Goal: Transaction & Acquisition: Purchase product/service

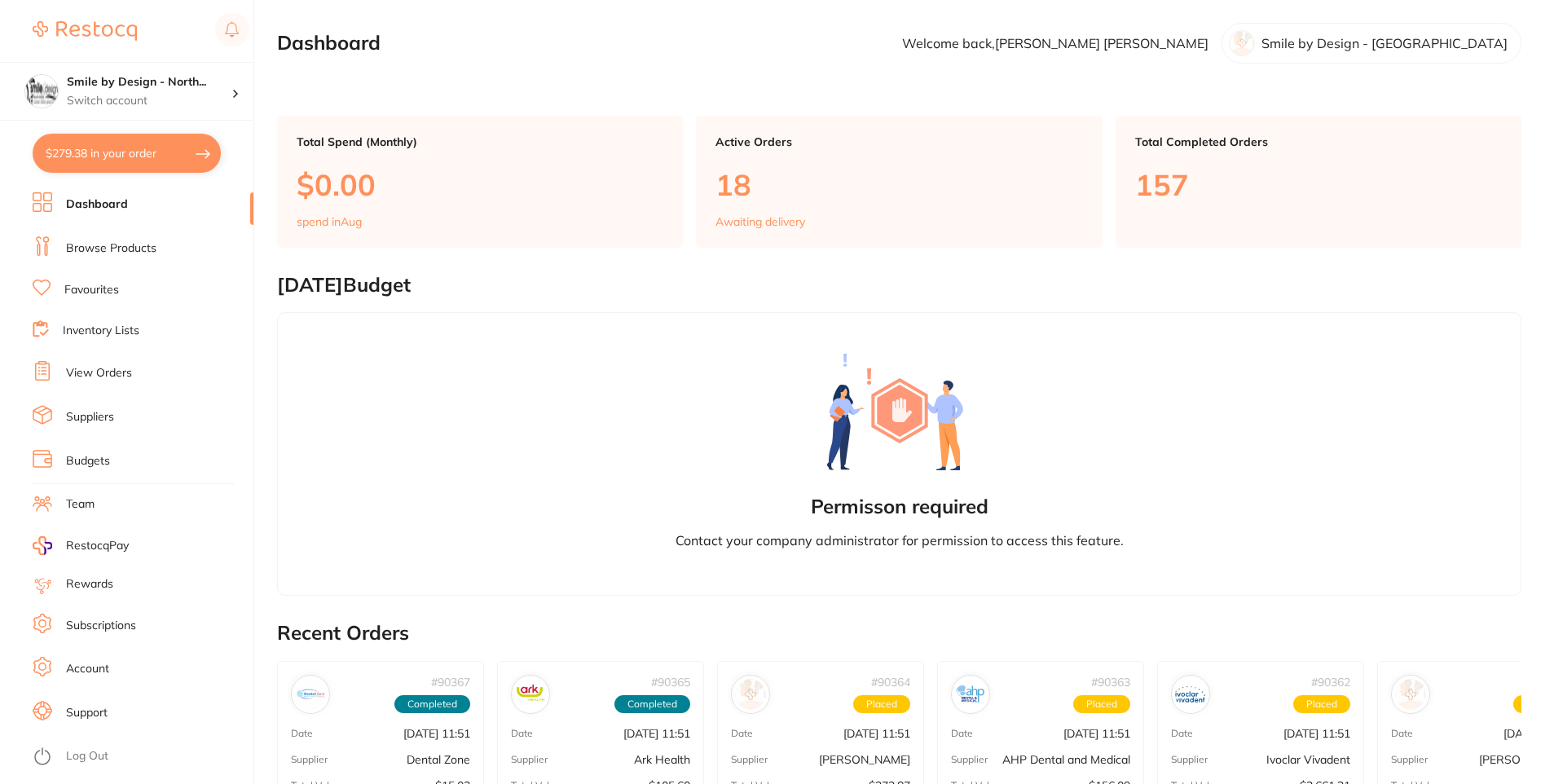
click at [143, 143] on button "$279.38 in your order" at bounding box center [126, 153] width 188 height 39
checkbox input "true"
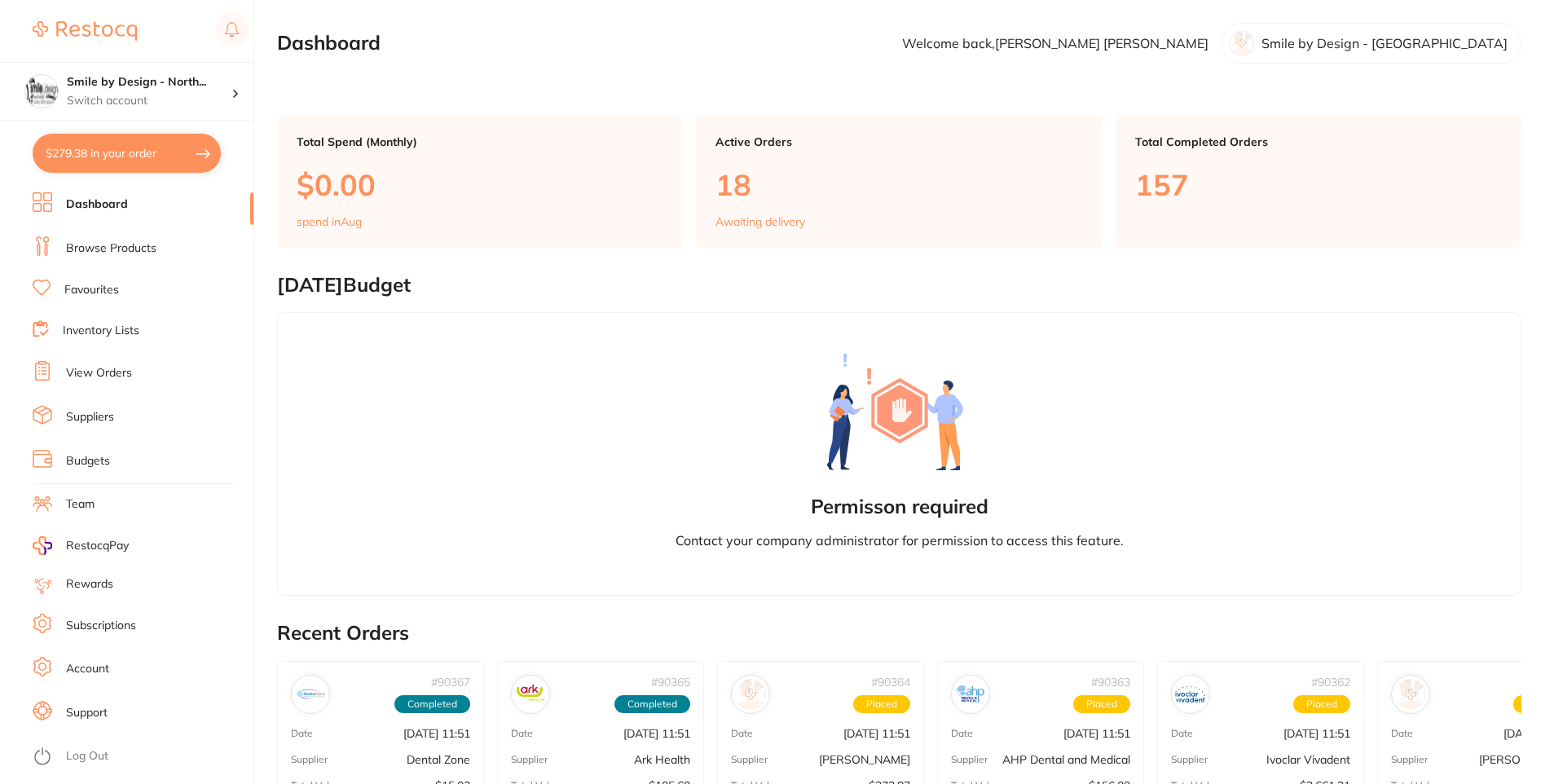
checkbox input "true"
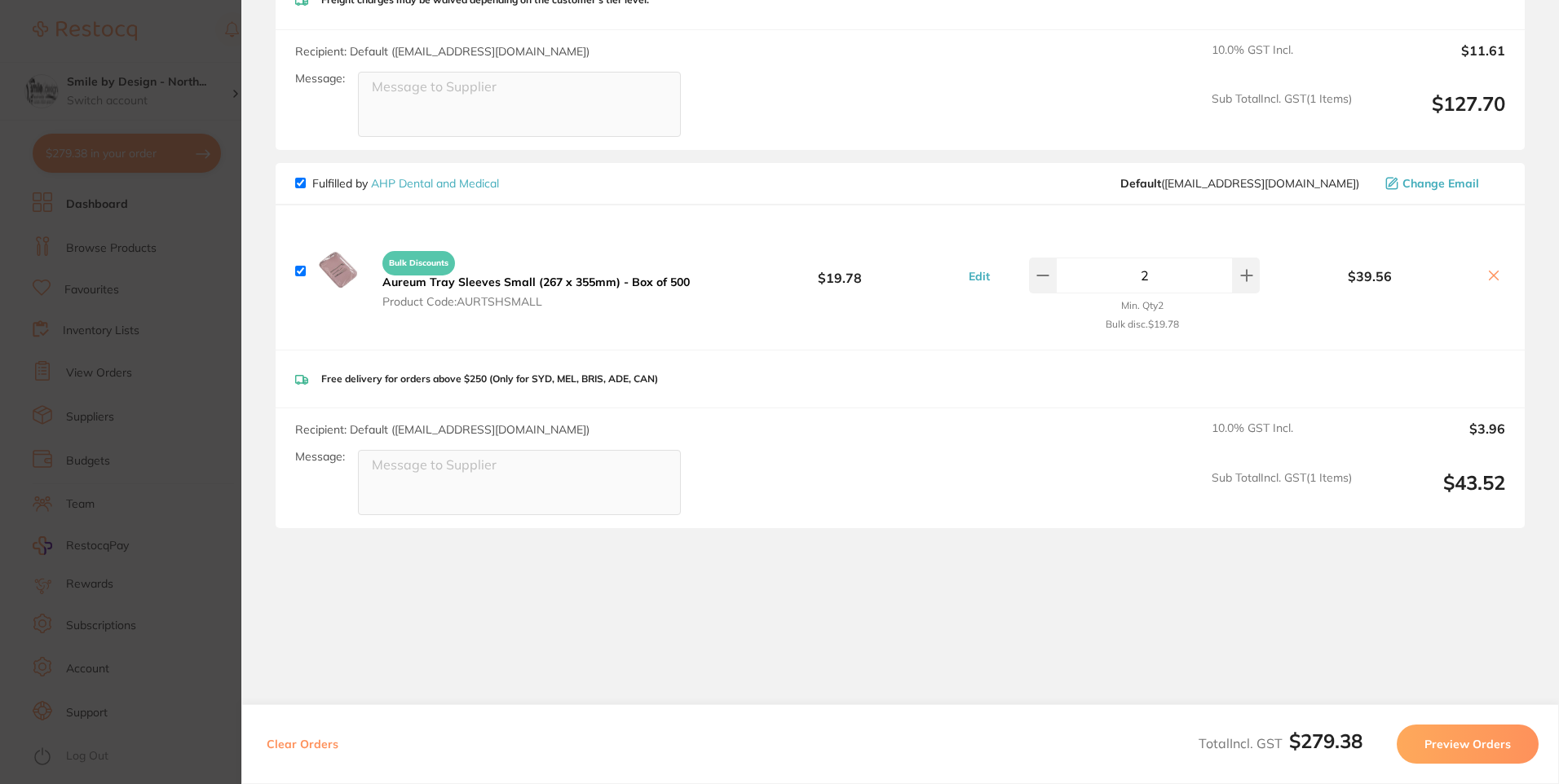
scroll to position [808, 0]
click at [141, 397] on section "Update RRP Set your pre negotiated price for this item. Item Agreed RRP (excl. …" at bounding box center [780, 392] width 1559 height 784
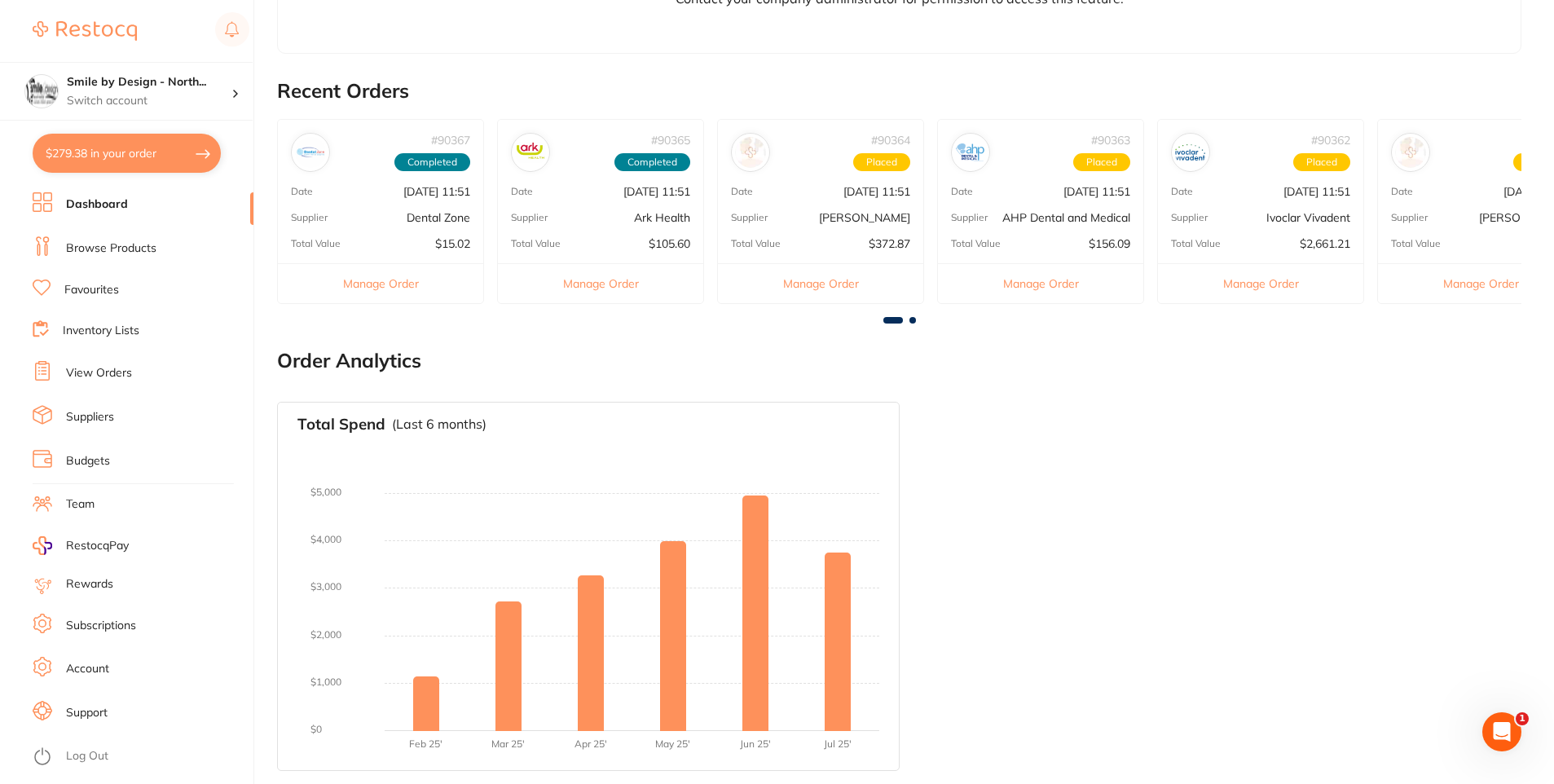
click at [125, 370] on link "View Orders" at bounding box center [100, 373] width 66 height 17
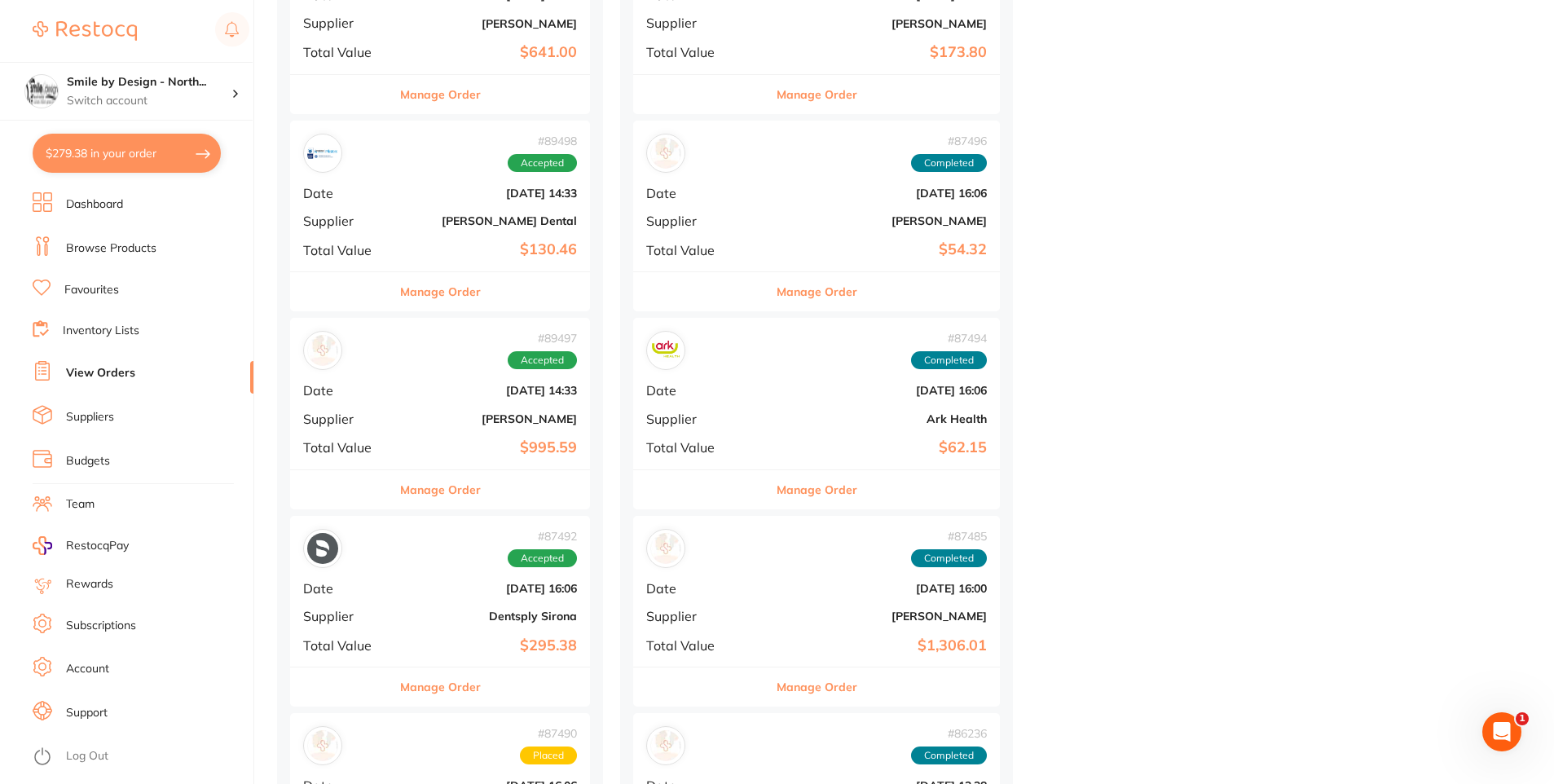
scroll to position [896, 0]
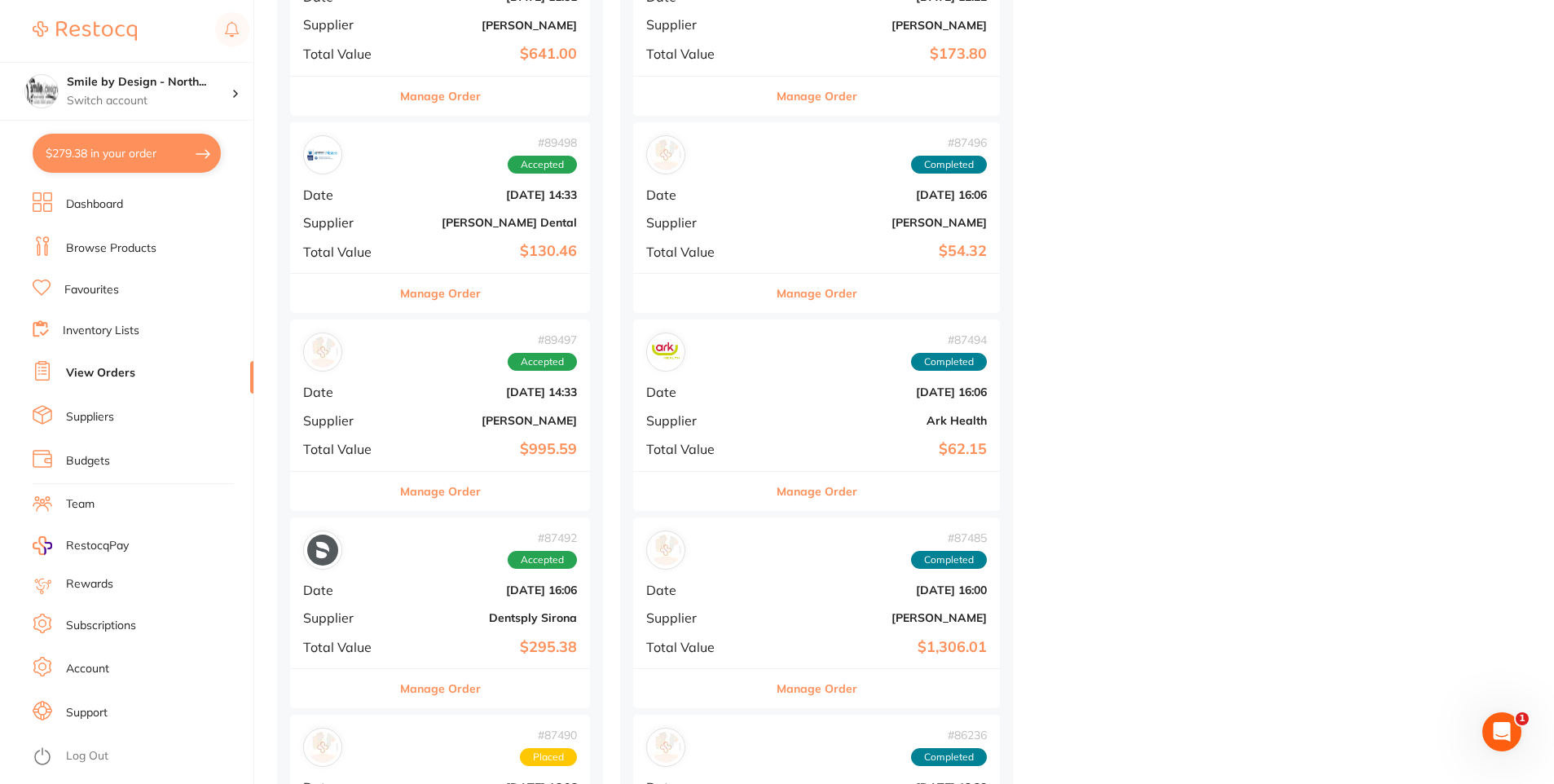
click at [792, 491] on button "Manage Order" at bounding box center [816, 491] width 80 height 39
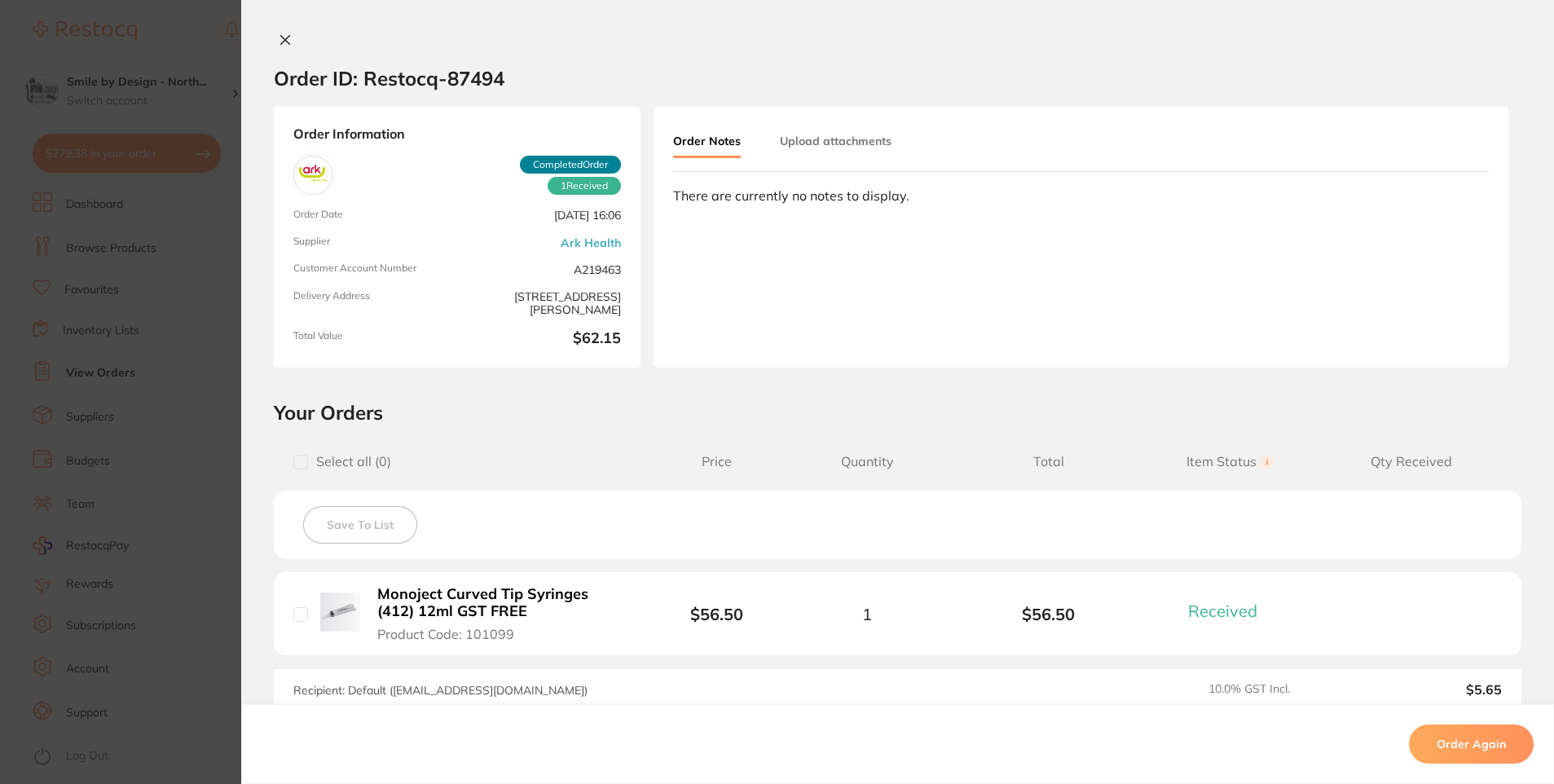
click at [189, 470] on section "Order ID: Restocq- 87494 Order Information 1 Received Completed Order Order Dat…" at bounding box center [777, 392] width 1554 height 784
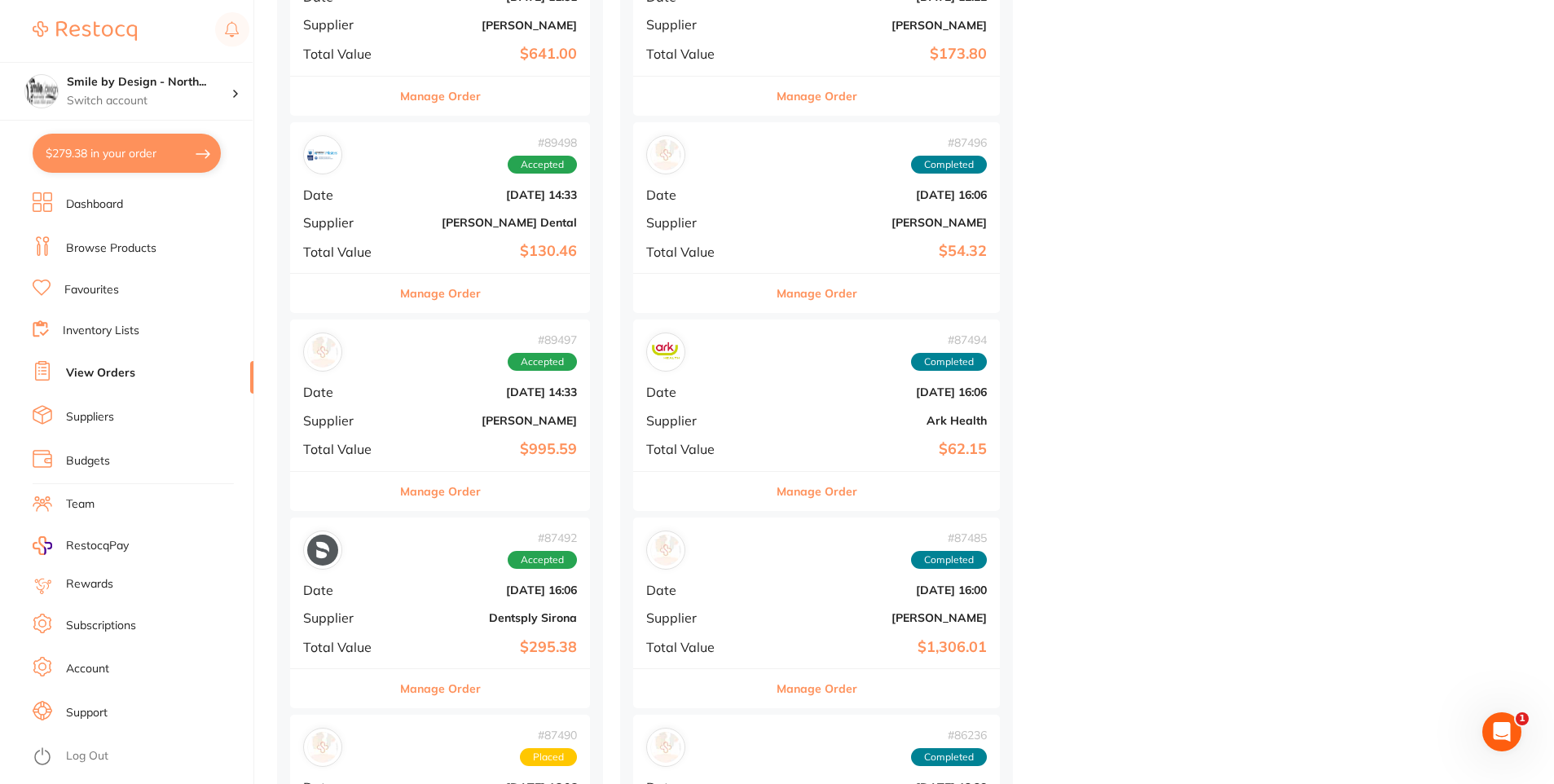
click at [787, 294] on button "Manage Order" at bounding box center [816, 293] width 80 height 39
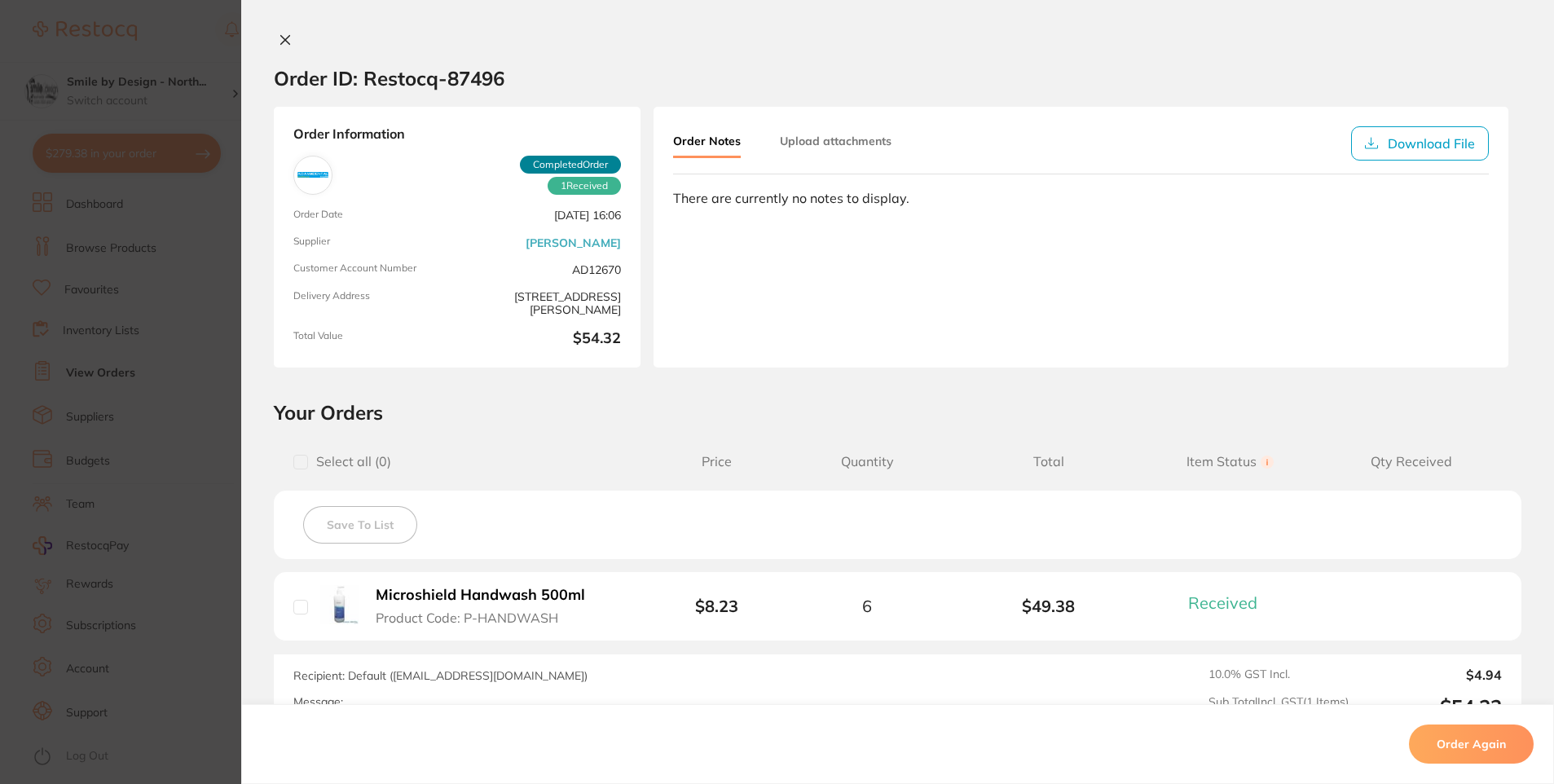
click at [6, 405] on section "Order ID: Restocq- 87496 Order Information 1 Received Completed Order Order Dat…" at bounding box center [777, 392] width 1554 height 784
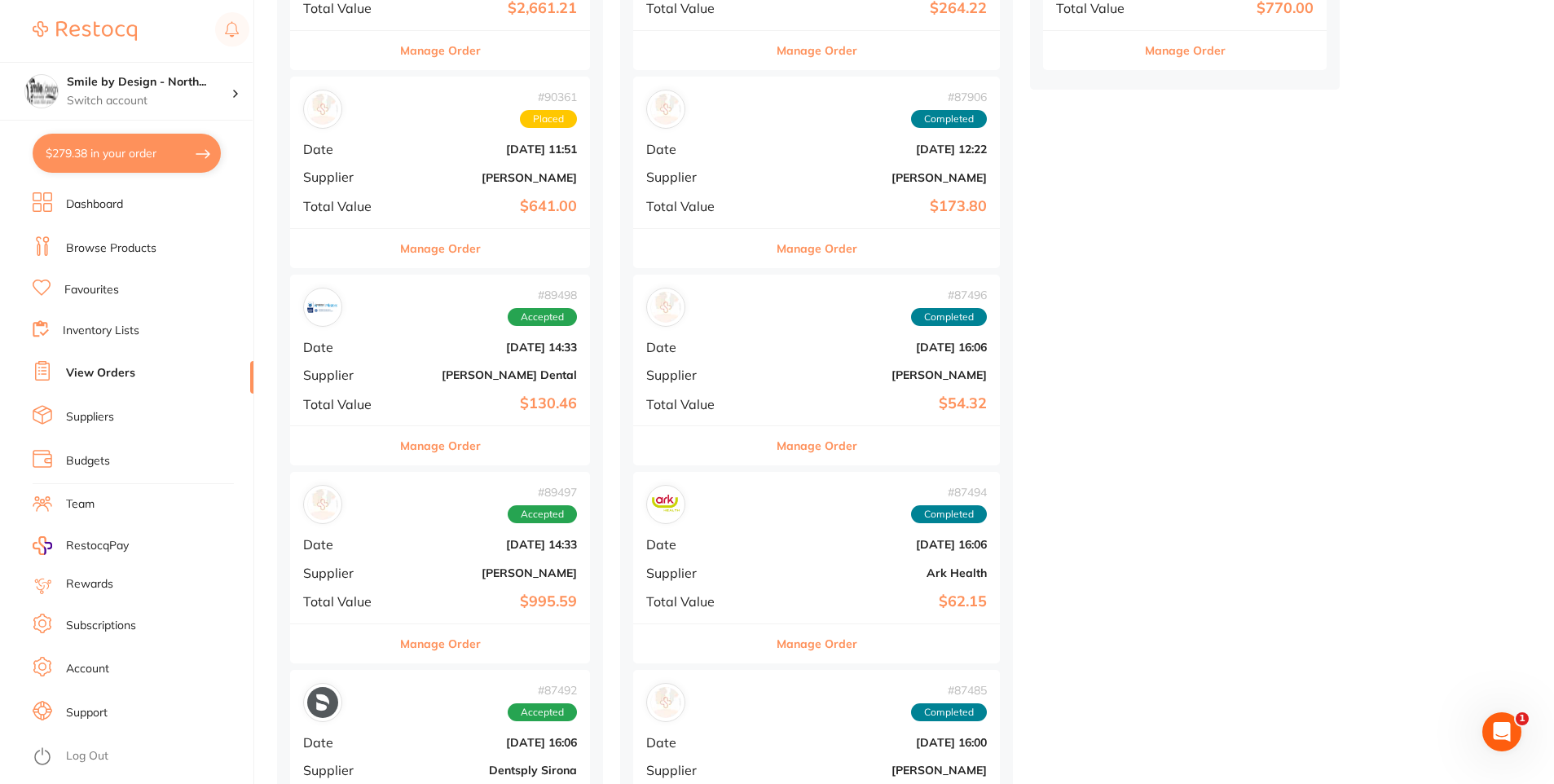
scroll to position [733, 0]
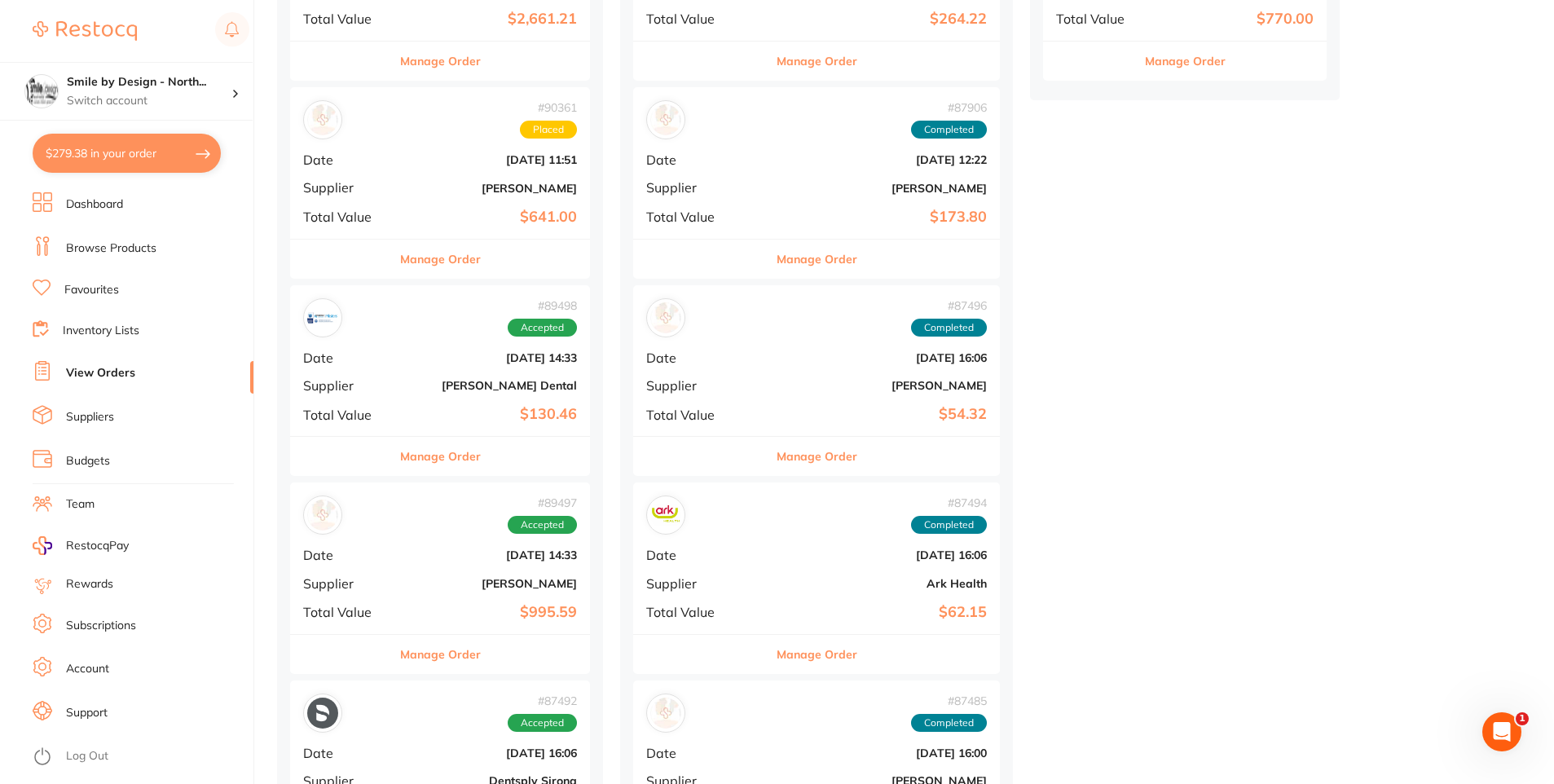
click at [777, 254] on button "Manage Order" at bounding box center [816, 259] width 80 height 39
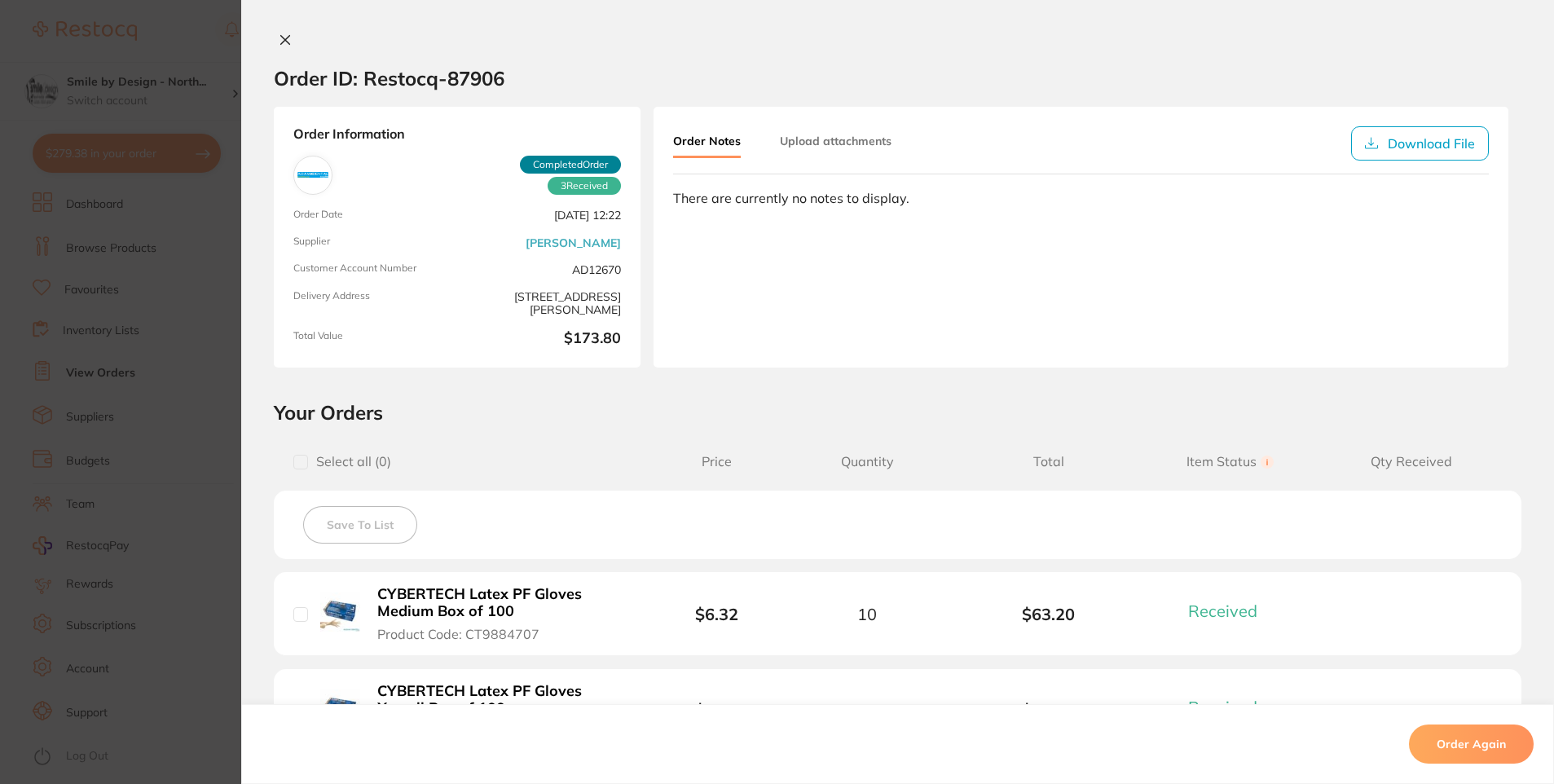
scroll to position [245, 0]
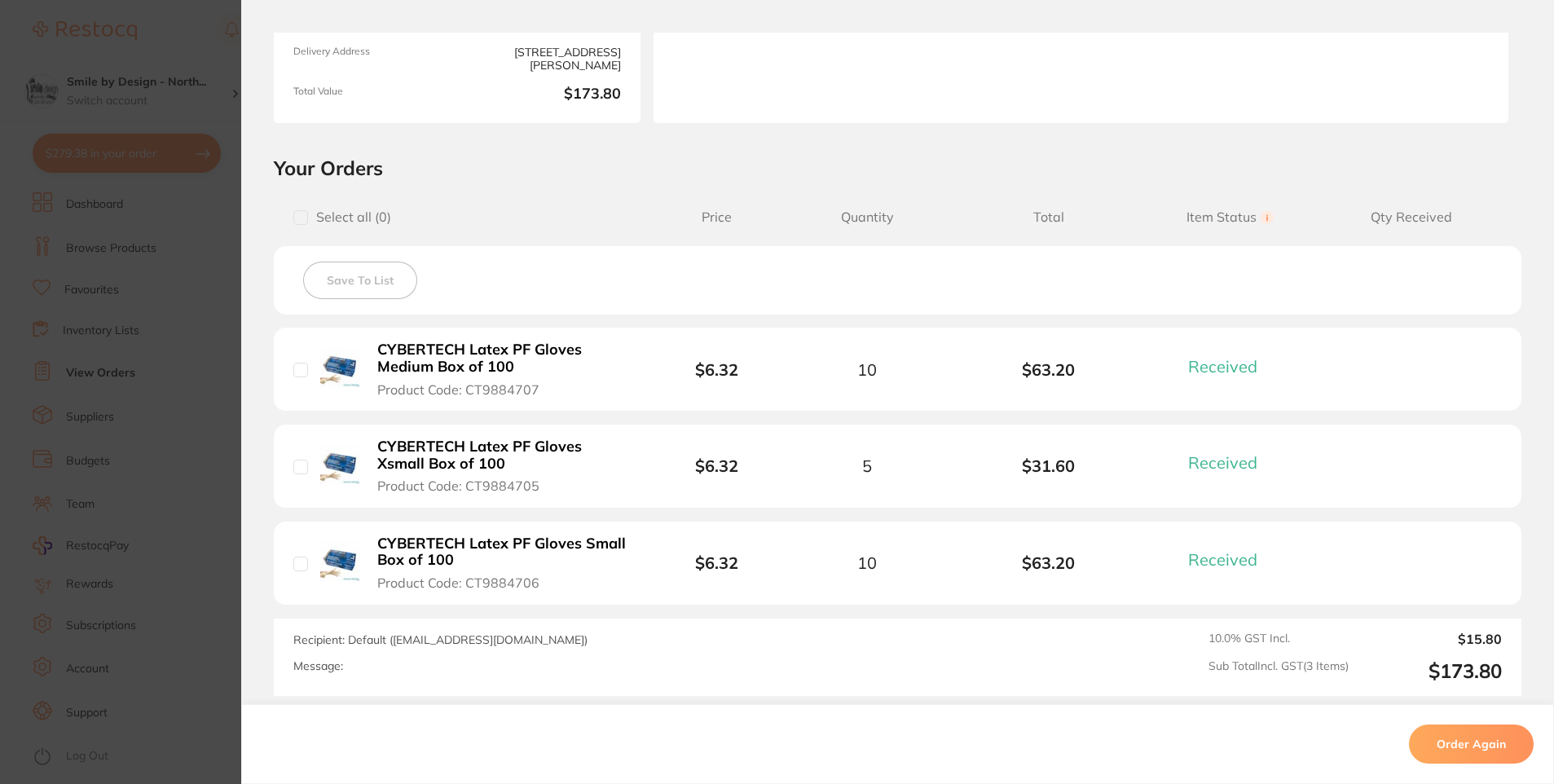
click at [205, 458] on section "Order ID: Restocq- 87906 Order Information 3 Received Completed Order Order Dat…" at bounding box center [777, 392] width 1554 height 784
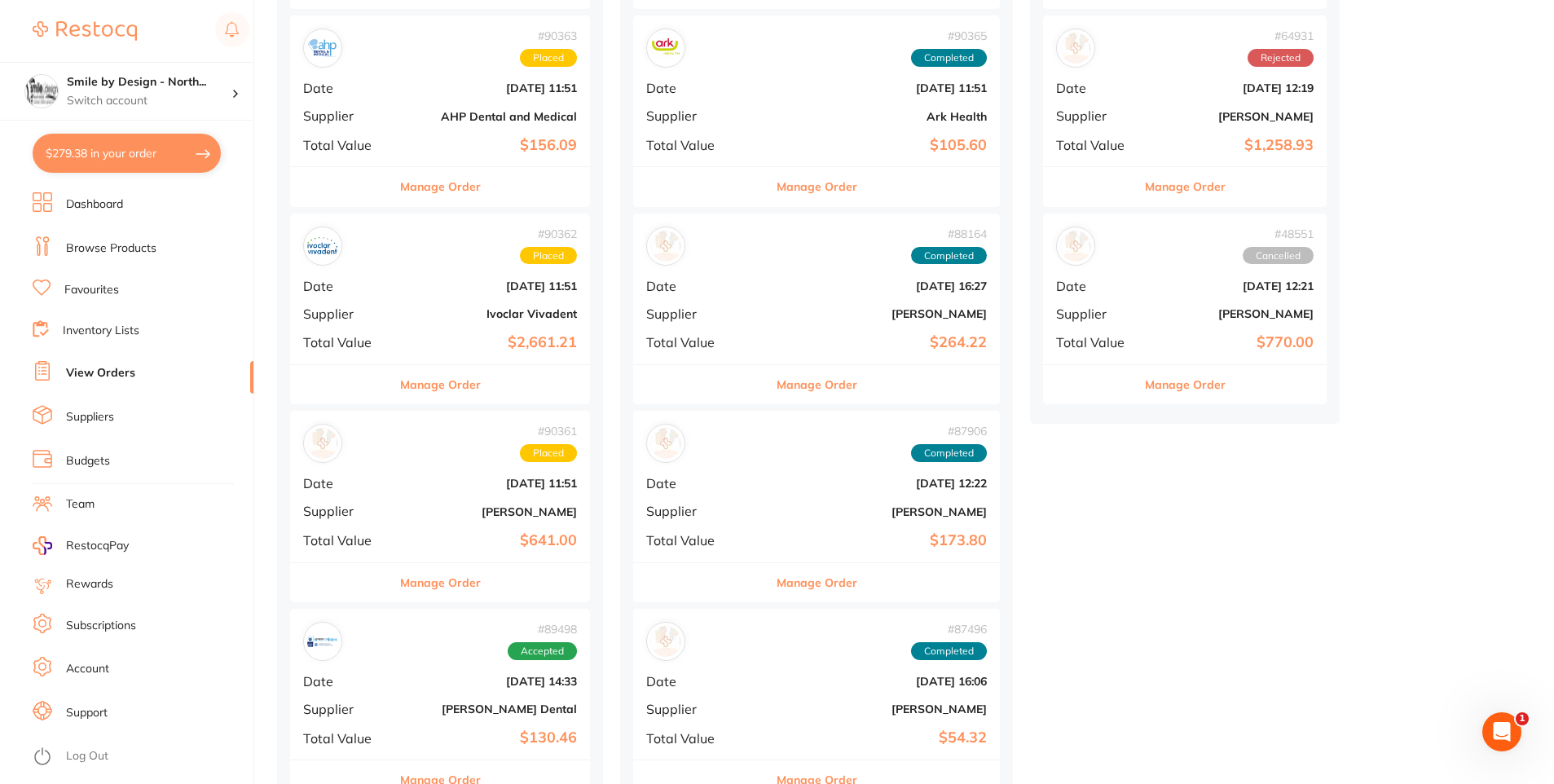
scroll to position [245, 0]
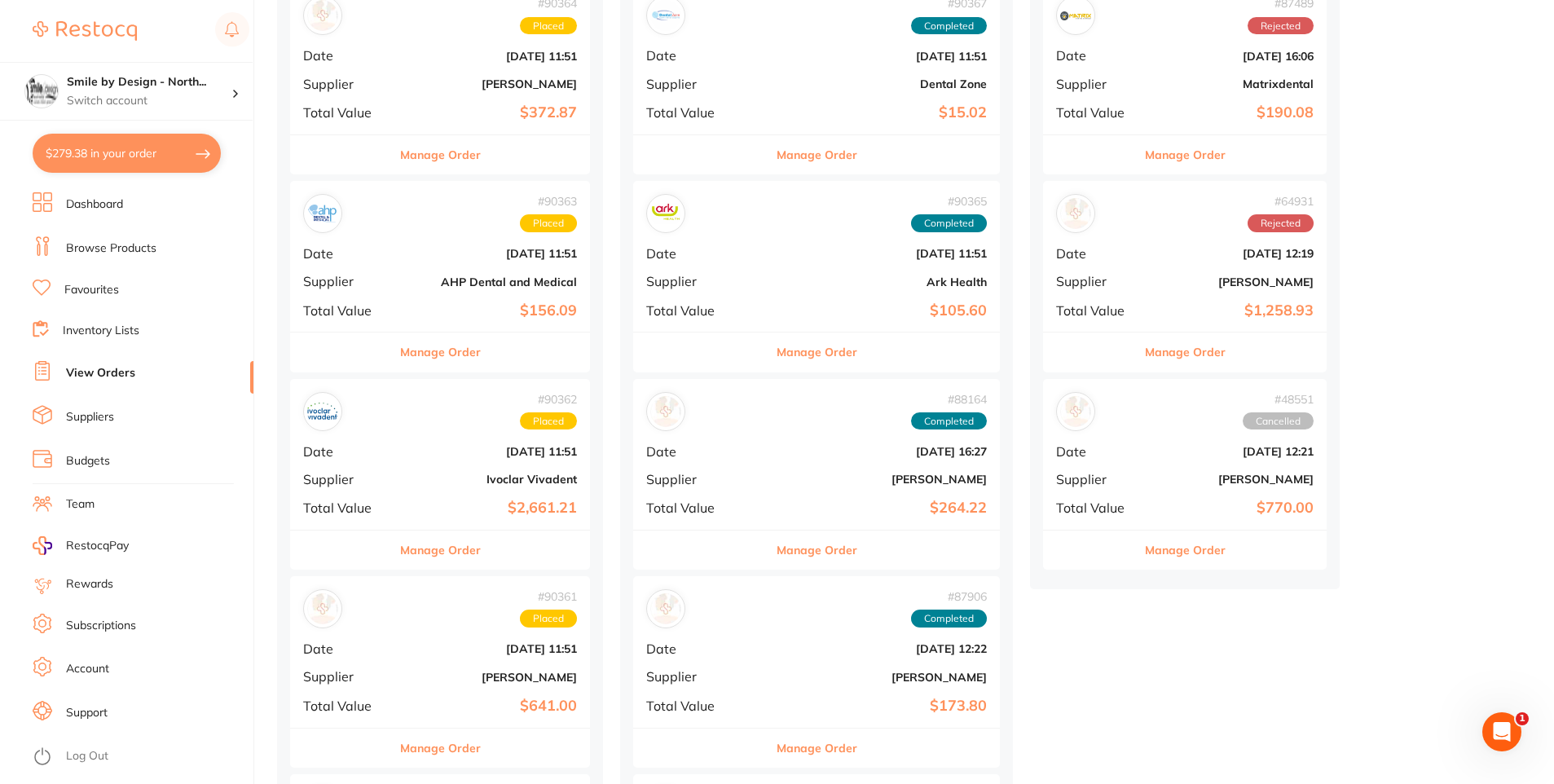
click at [796, 548] on button "Manage Order" at bounding box center [816, 549] width 80 height 39
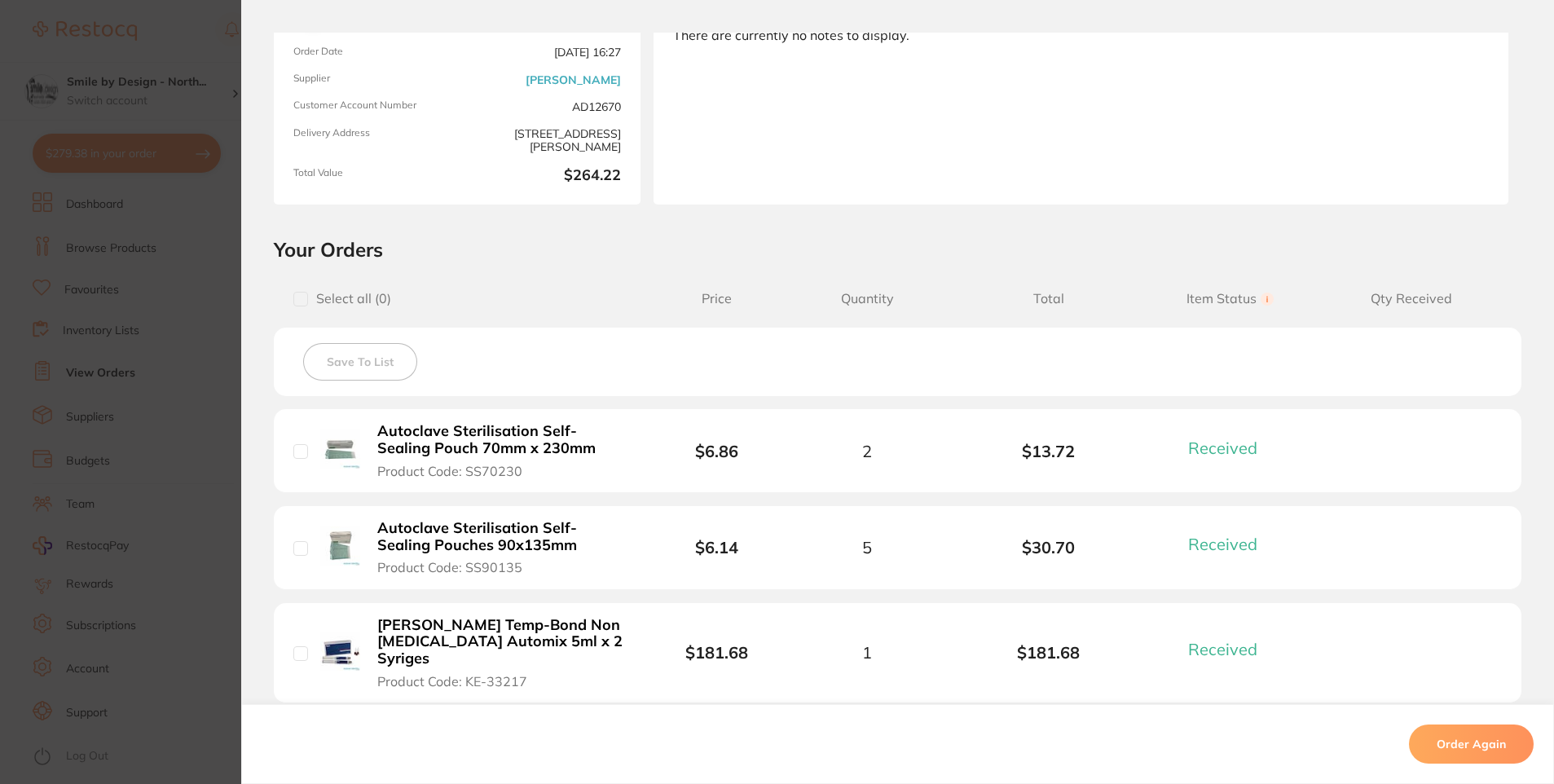
scroll to position [407, 0]
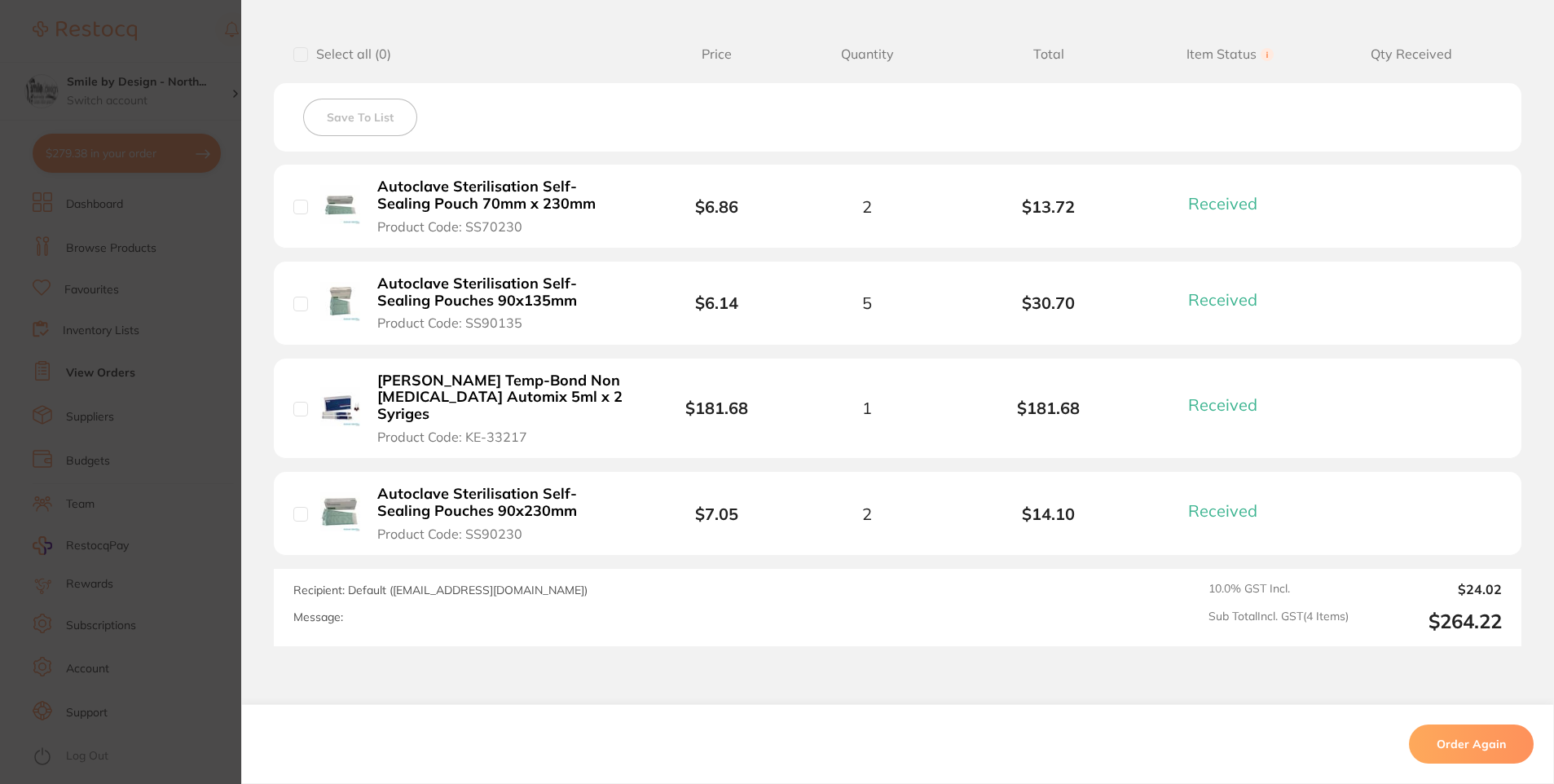
click at [106, 434] on section "Order ID: Restocq- 88164 Order Information 4 Received Completed Order Order Dat…" at bounding box center [777, 392] width 1554 height 784
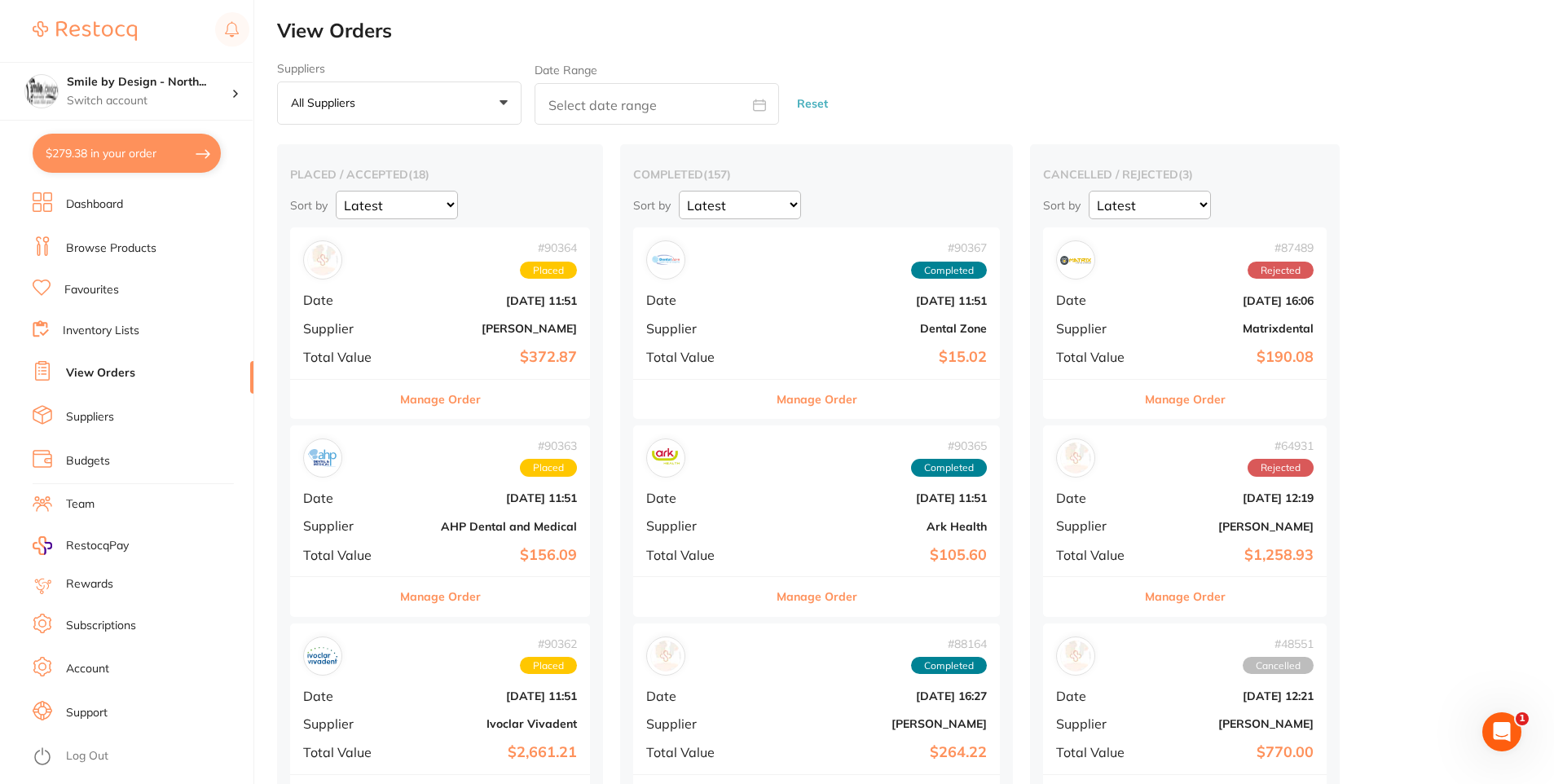
click at [780, 392] on button "Manage Order" at bounding box center [816, 399] width 80 height 39
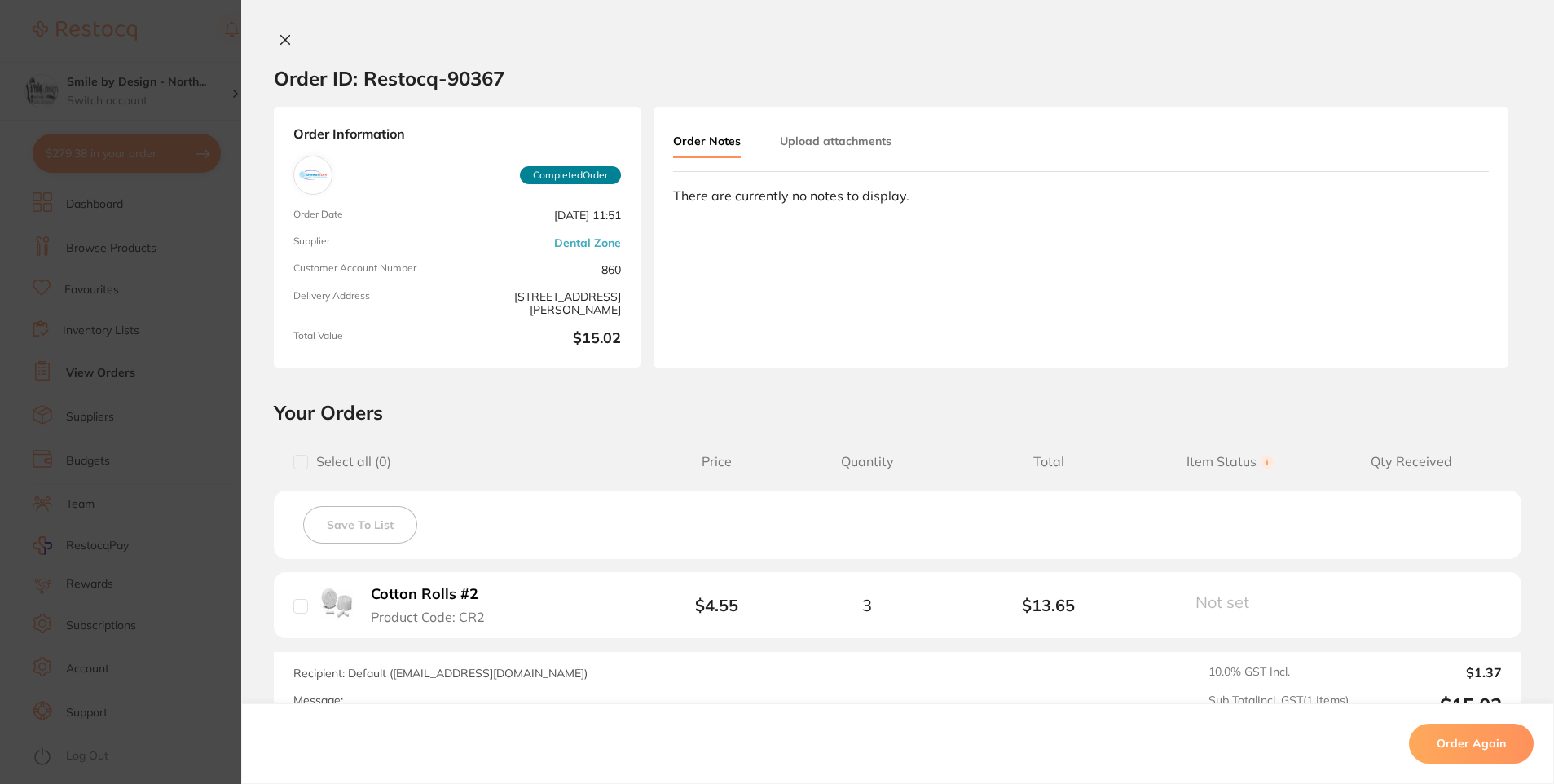
drag, startPoint x: 110, startPoint y: 488, endPoint x: 164, endPoint y: 477, distance: 55.1
click at [110, 489] on section "Order ID: Restocq- 90367 Order Information Completed Order Order Date [DATE] 11…" at bounding box center [777, 392] width 1554 height 784
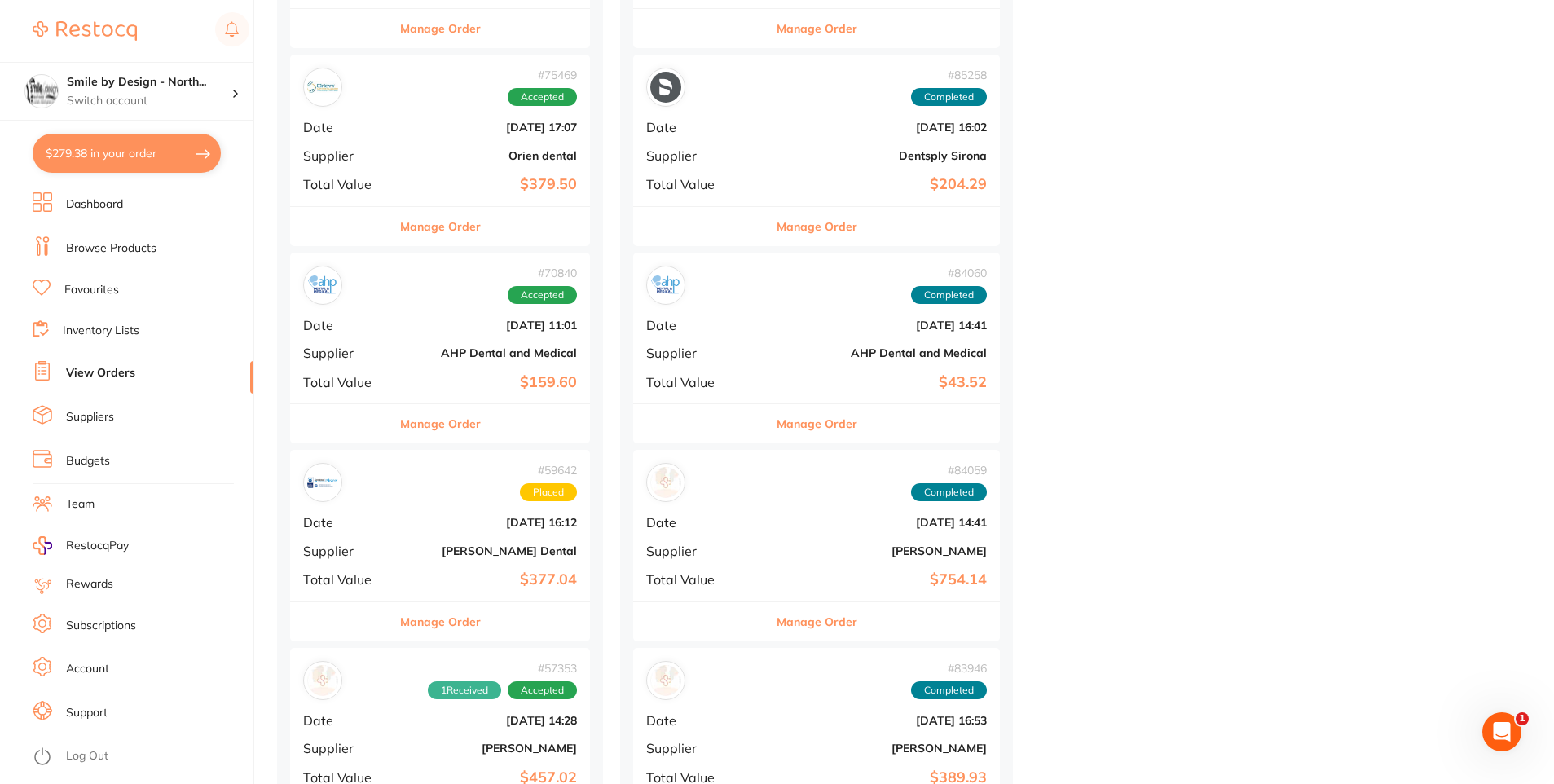
scroll to position [2363, 0]
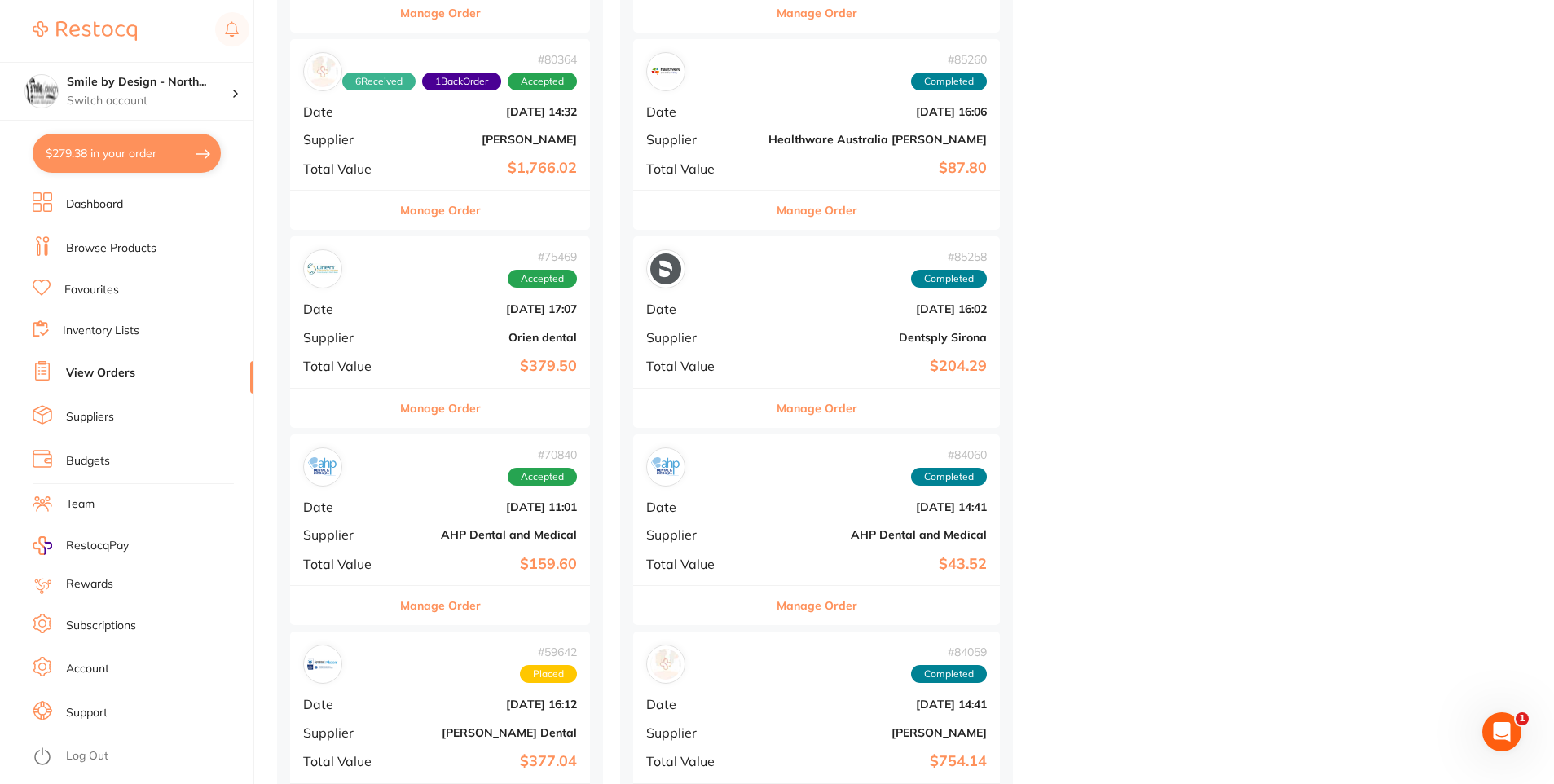
click at [443, 611] on button "Manage Order" at bounding box center [440, 605] width 80 height 39
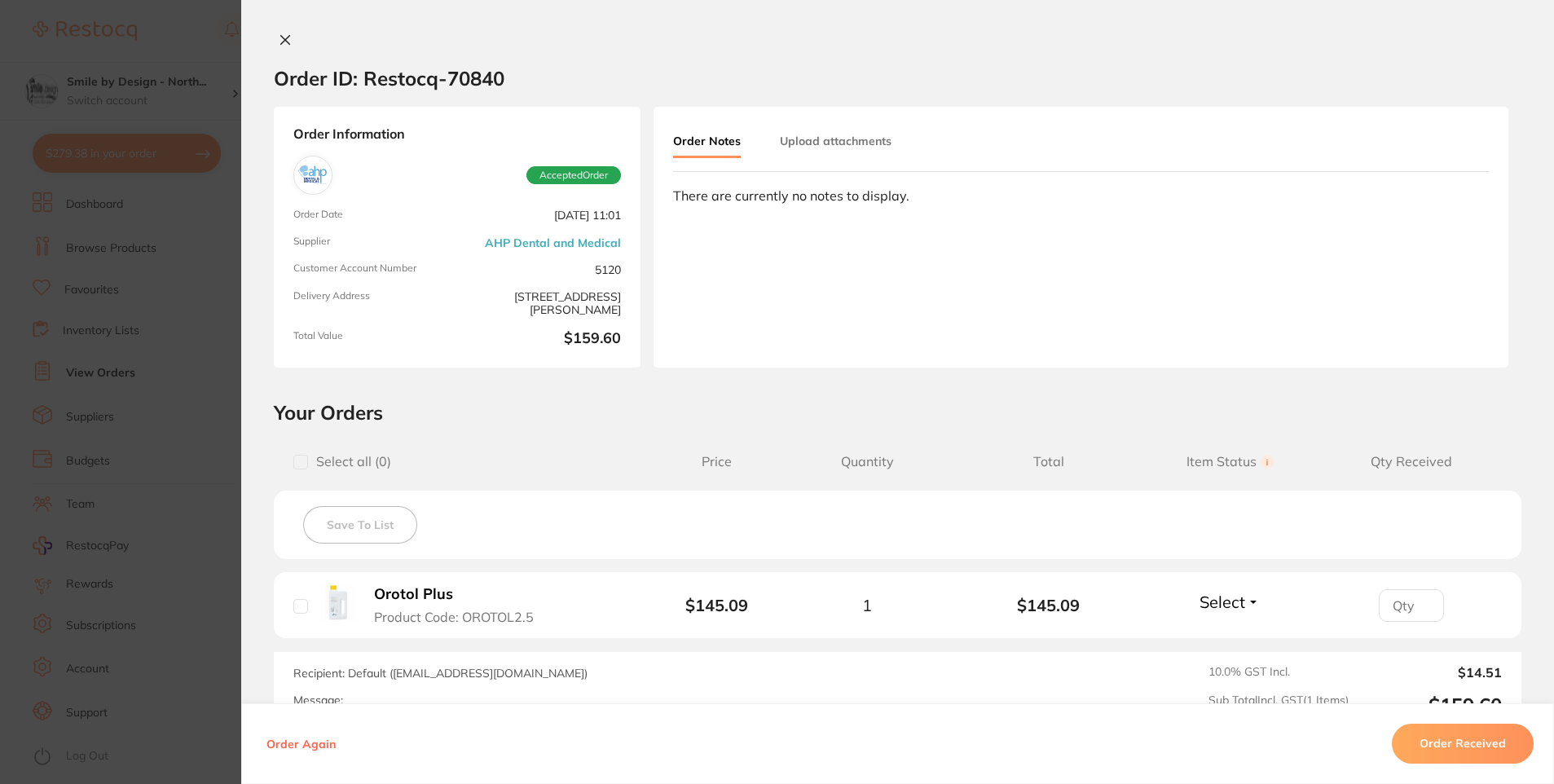
click at [241, 485] on section "Your Orders Select all ( 0 ) Price Quantity Total Item Status You can use this …" at bounding box center [898, 565] width 1313 height 330
click at [225, 485] on section "Order ID: Restocq- 70840 Order Information Accepted Order Order Date [DATE] 11:…" at bounding box center [777, 392] width 1554 height 784
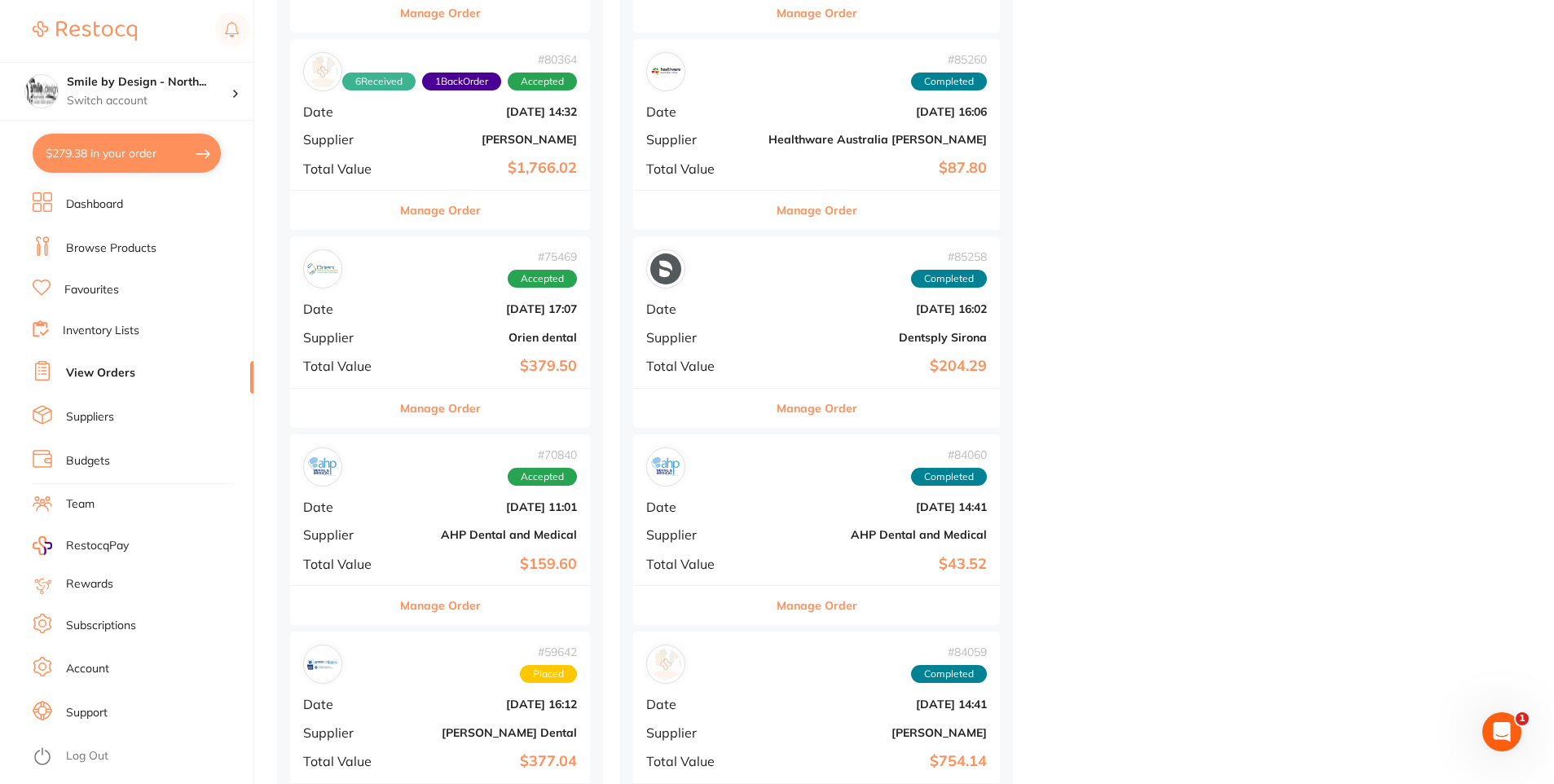
click at [465, 409] on button "Manage Order" at bounding box center [440, 408] width 80 height 39
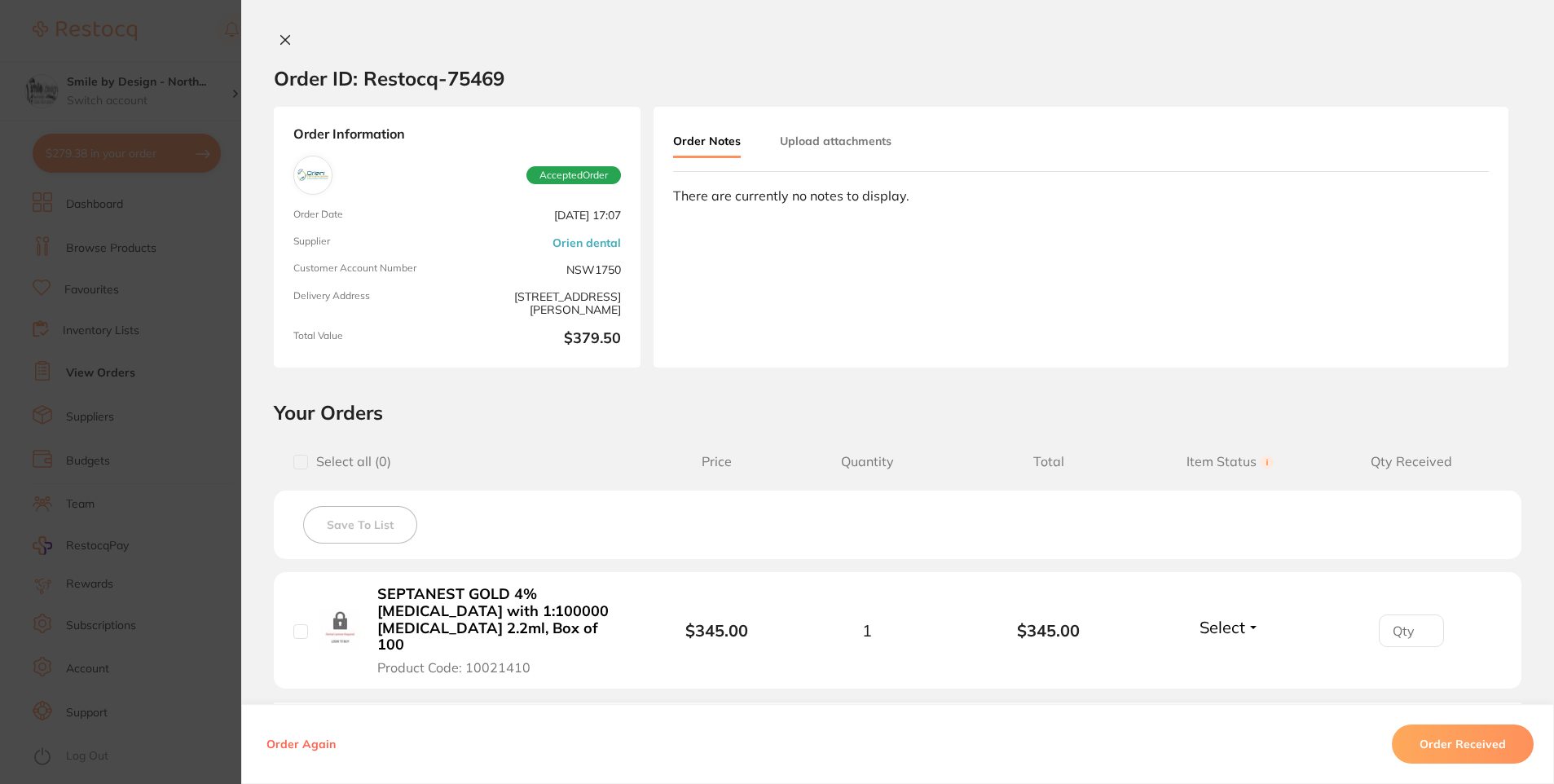
click at [69, 455] on section "Order ID: Restocq- 75469 Order Information Accepted Order Order Date [DATE] 17:…" at bounding box center [777, 392] width 1554 height 784
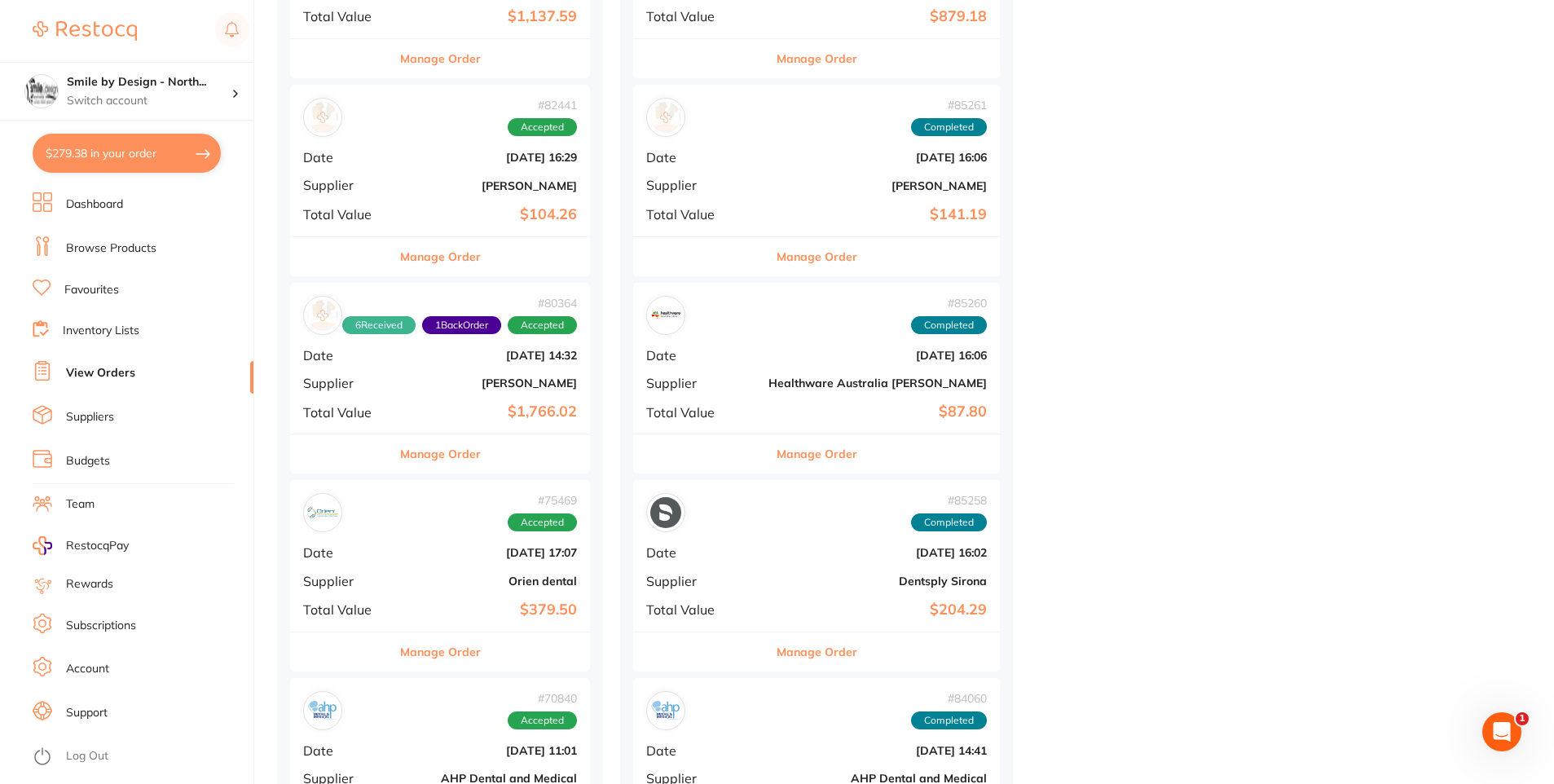
scroll to position [2119, 0]
click at [472, 450] on button "Manage Order" at bounding box center [440, 455] width 80 height 39
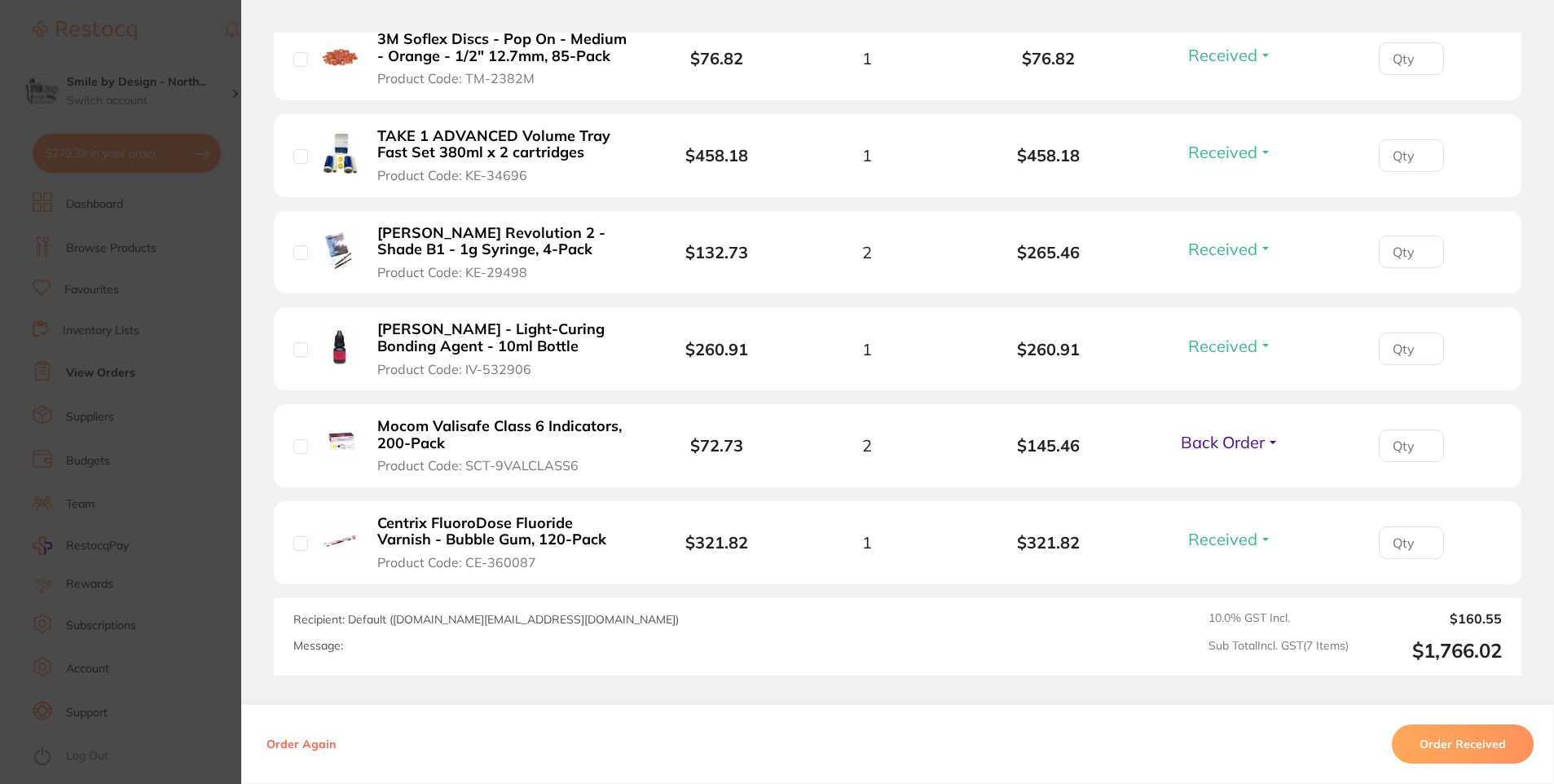
scroll to position [733, 0]
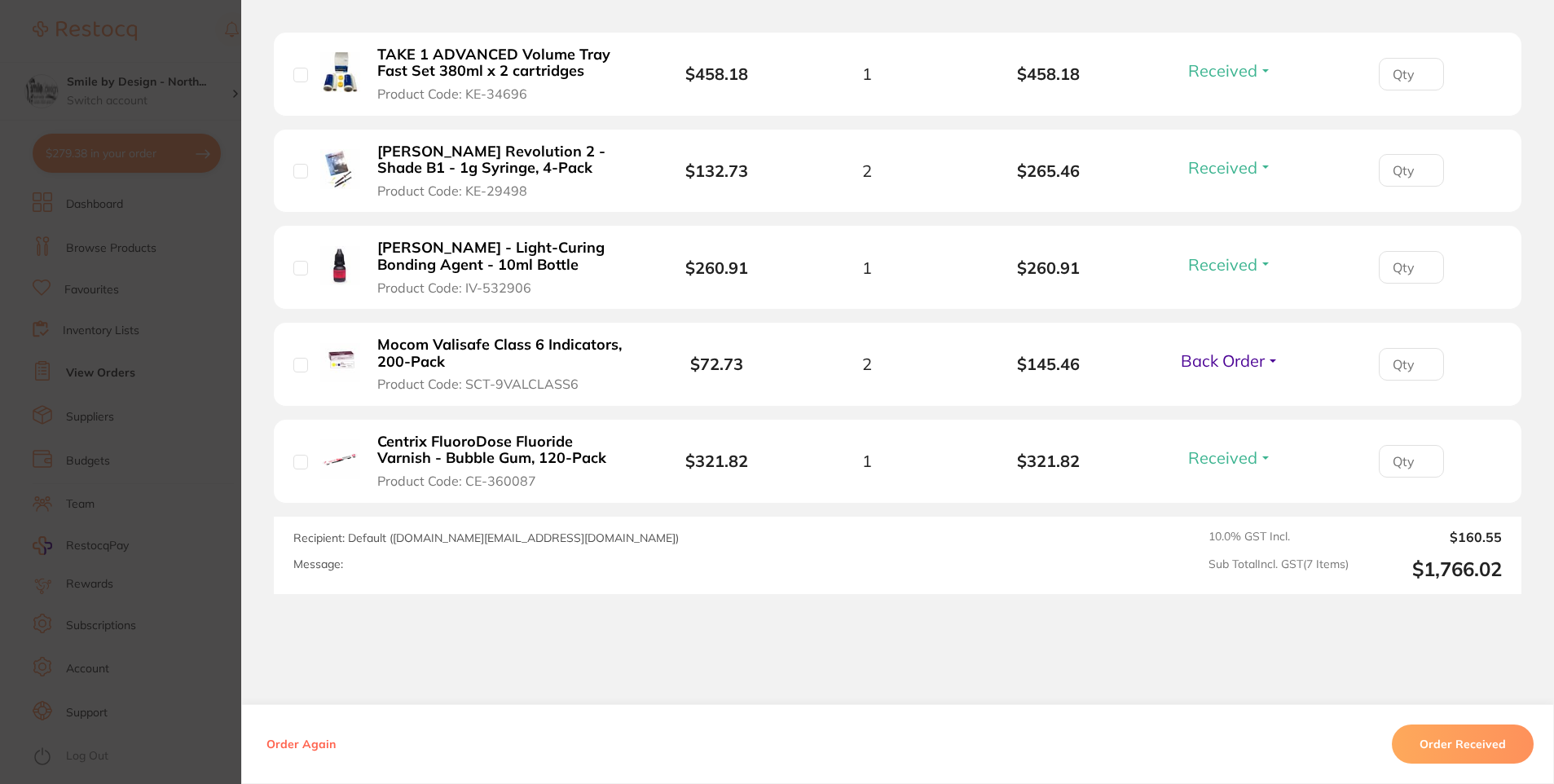
click at [104, 584] on section "Order ID: Restocq- 80364 Order Information 6 Received 1 Back Order Accepted Ord…" at bounding box center [777, 392] width 1554 height 784
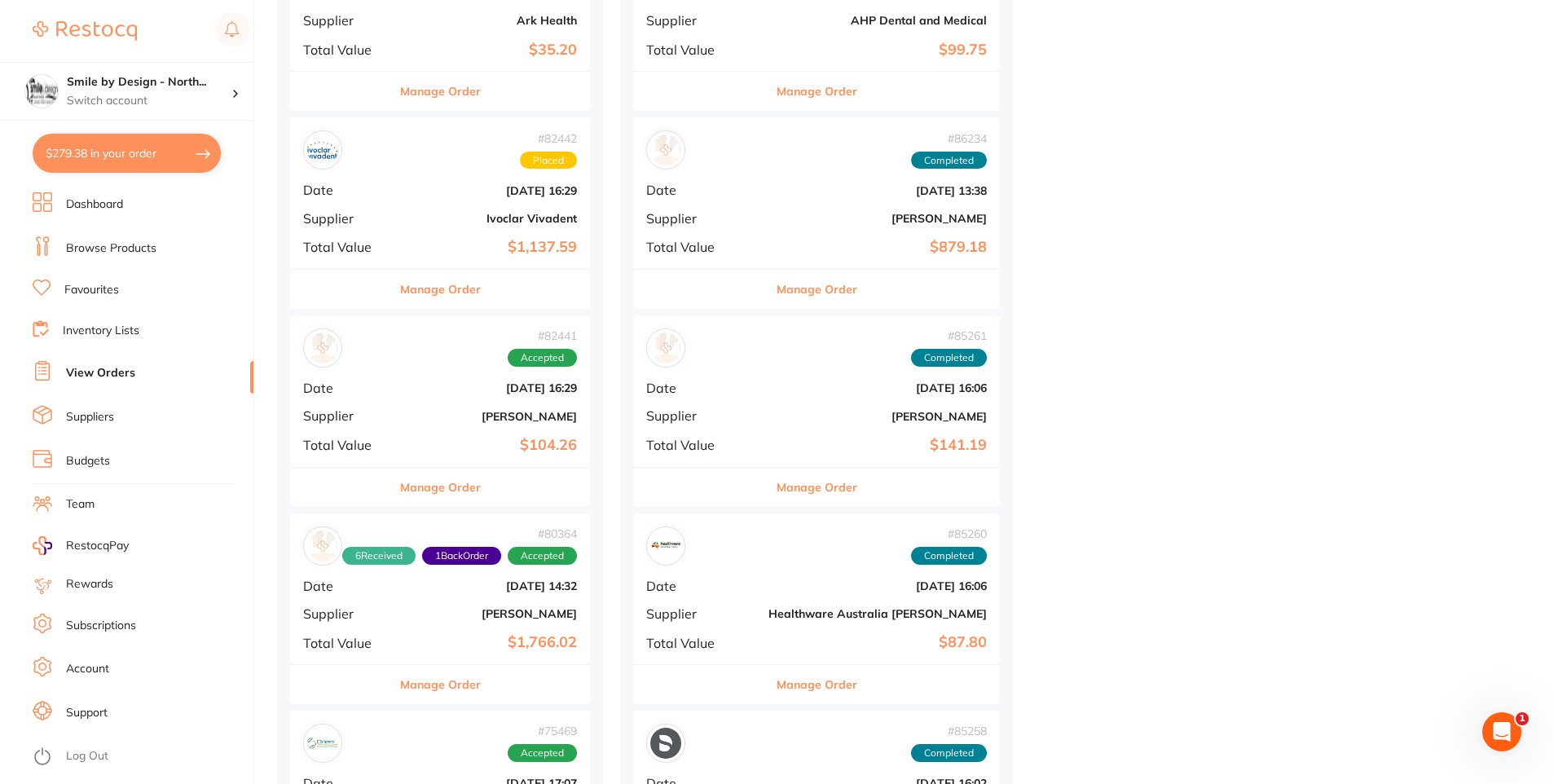
scroll to position [1874, 0]
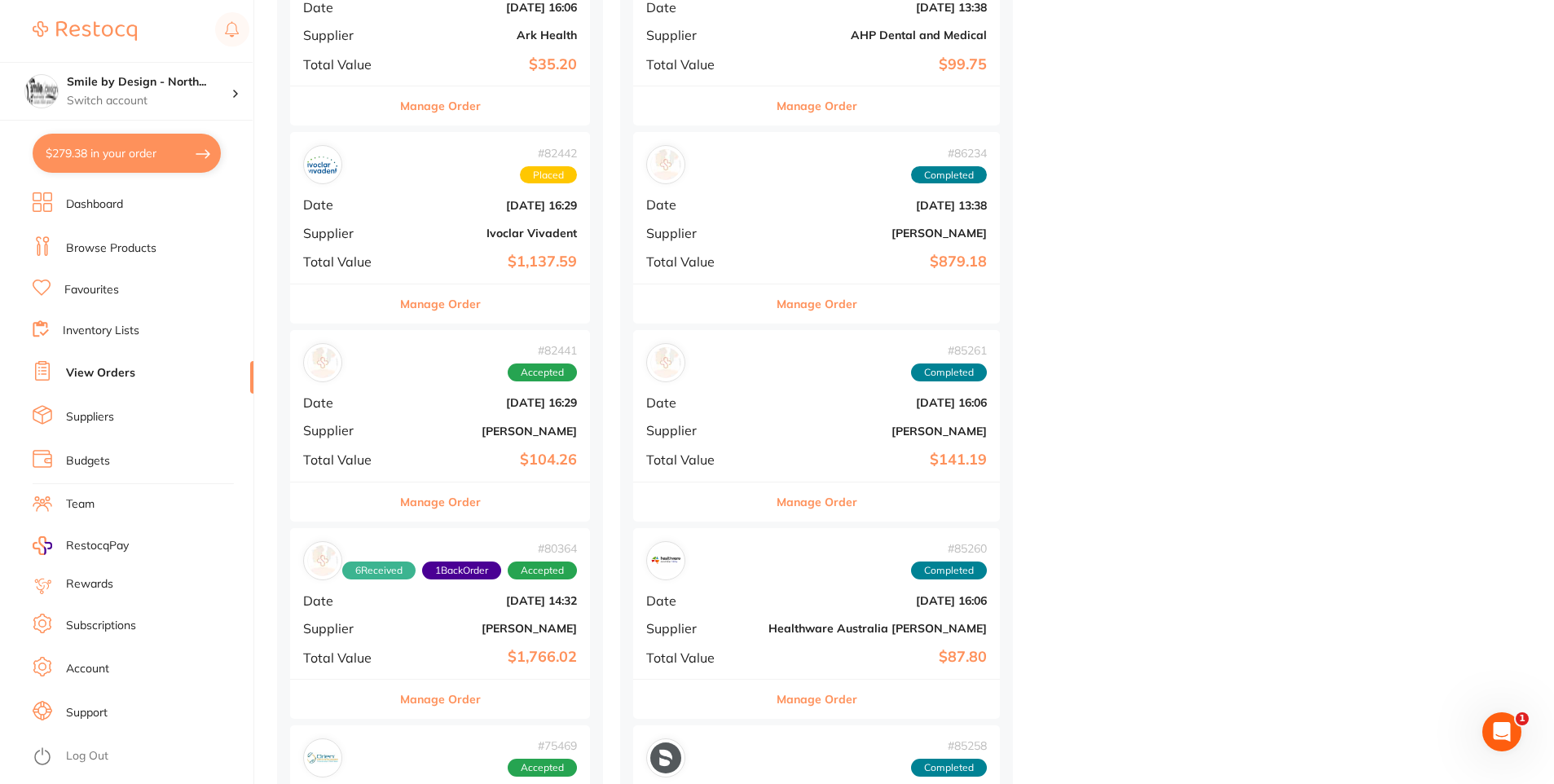
click at [475, 504] on button "Manage Order" at bounding box center [440, 501] width 80 height 39
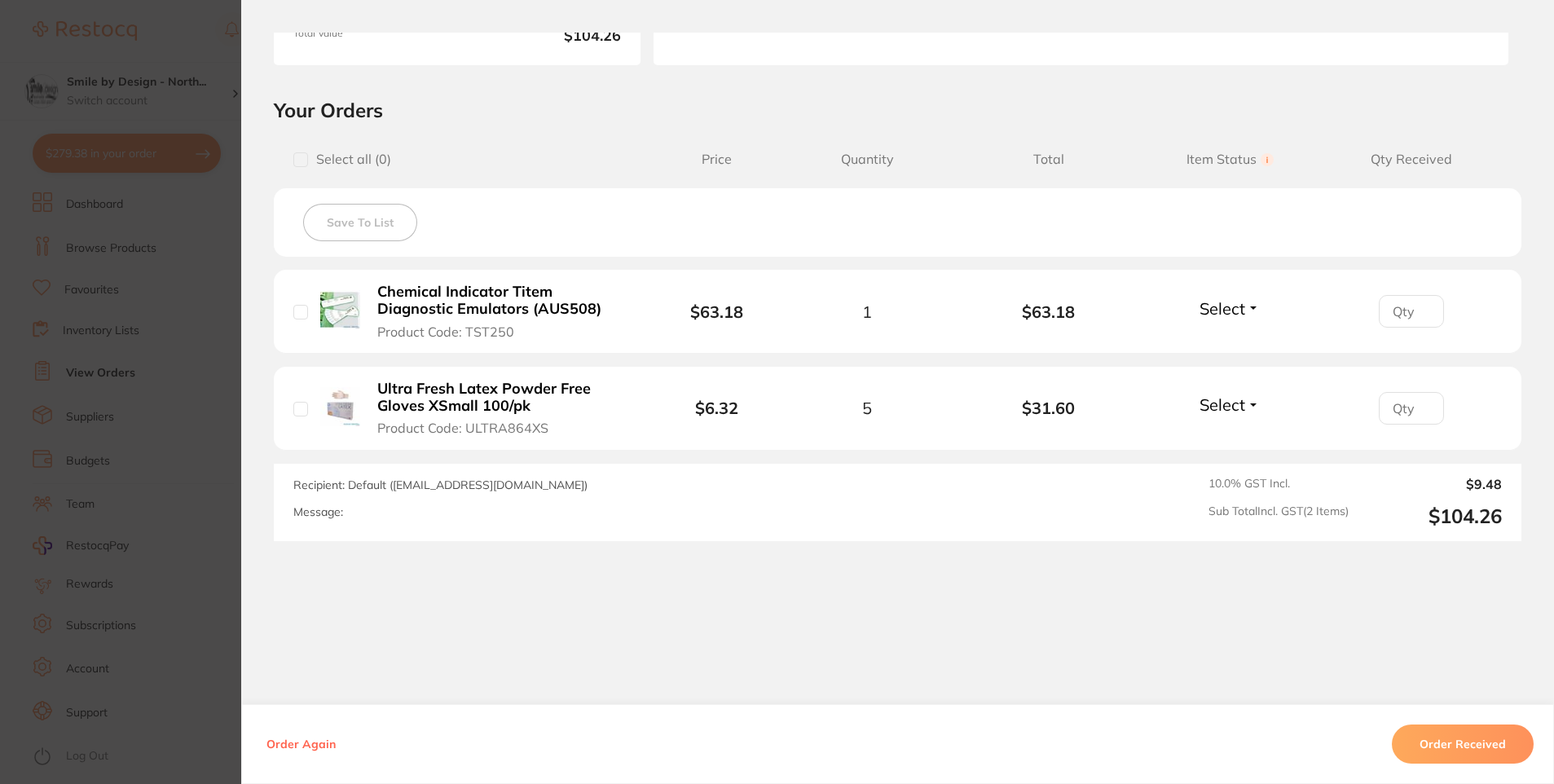
click at [182, 543] on section "Order ID: Restocq- 82441 Order Information Accepted Order Order Date [DATE] 16:…" at bounding box center [777, 392] width 1554 height 784
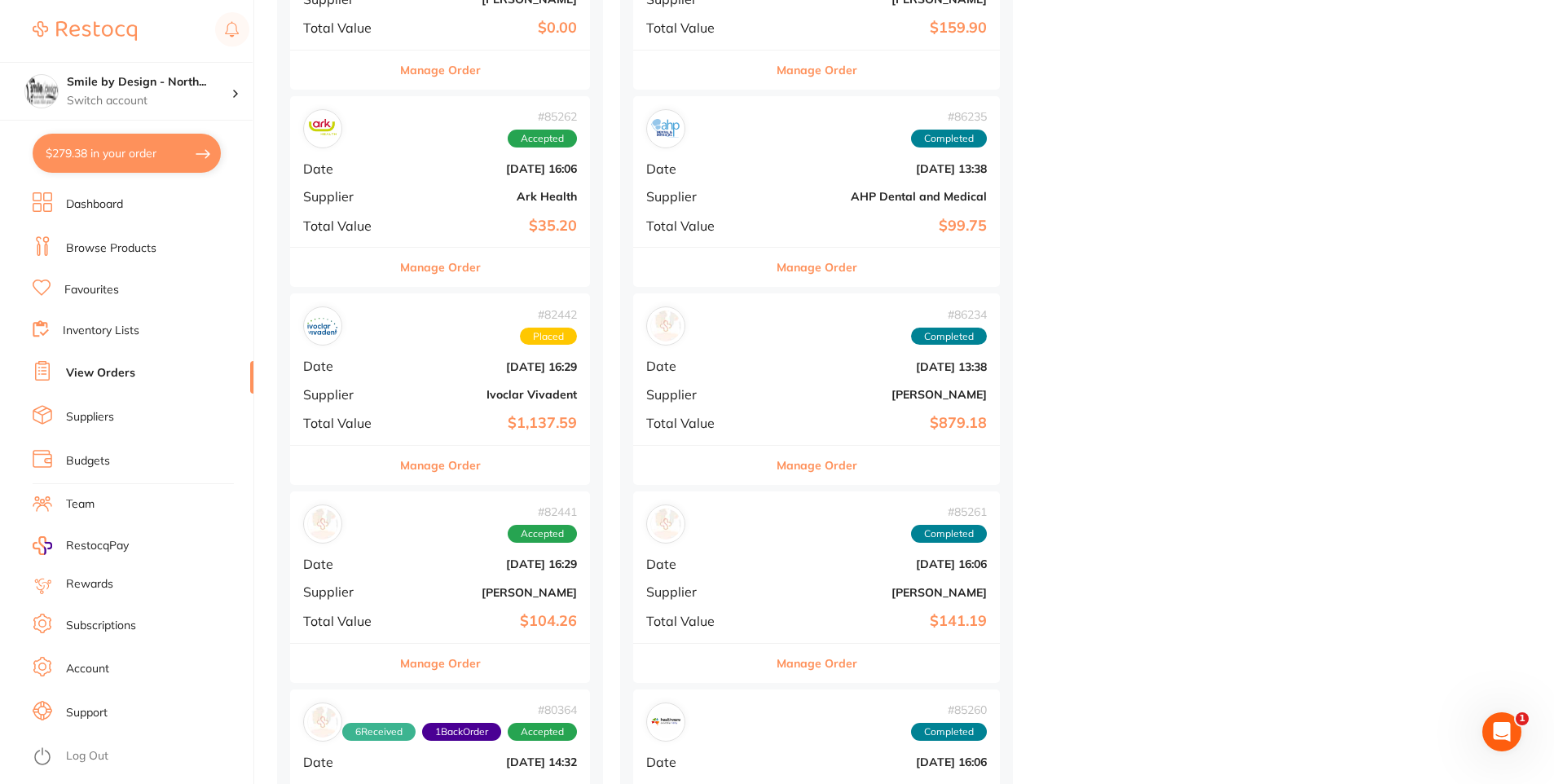
scroll to position [1712, 0]
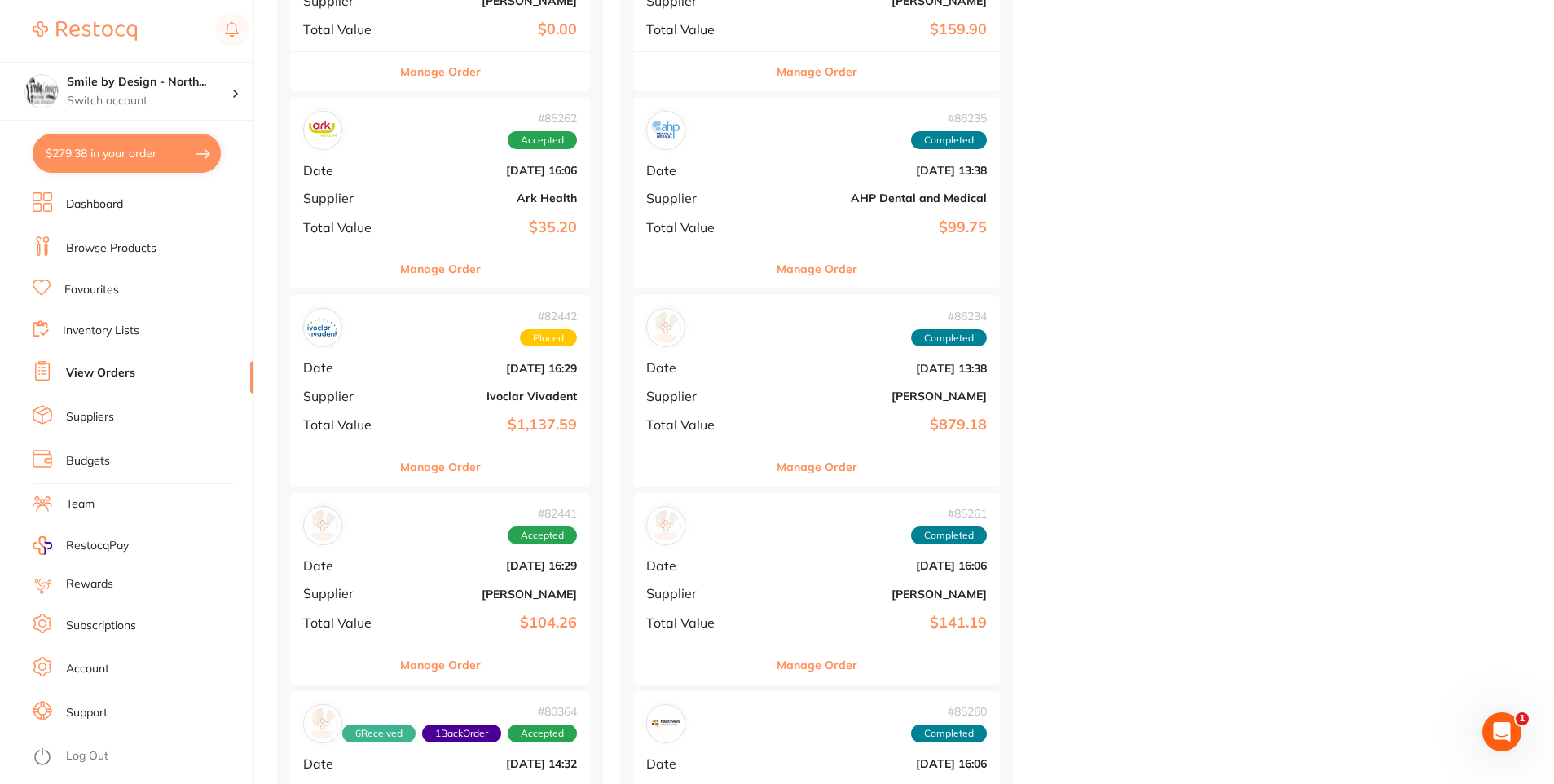
click at [416, 465] on button "Manage Order" at bounding box center [440, 466] width 80 height 39
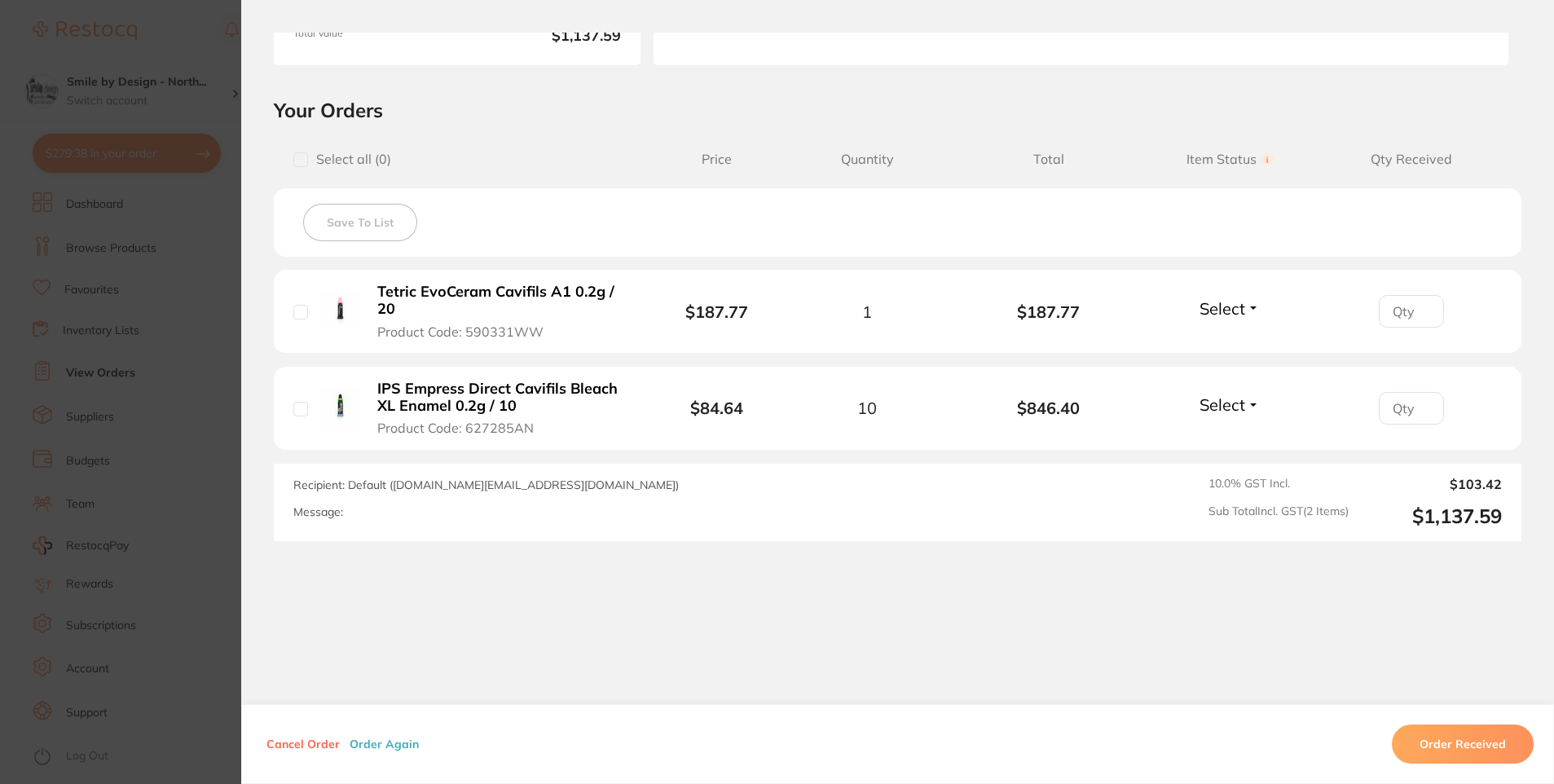
click at [135, 396] on section "Order ID: Restocq- 82442 Order Information Placed Order Order Date [DATE] 16:29…" at bounding box center [777, 392] width 1554 height 784
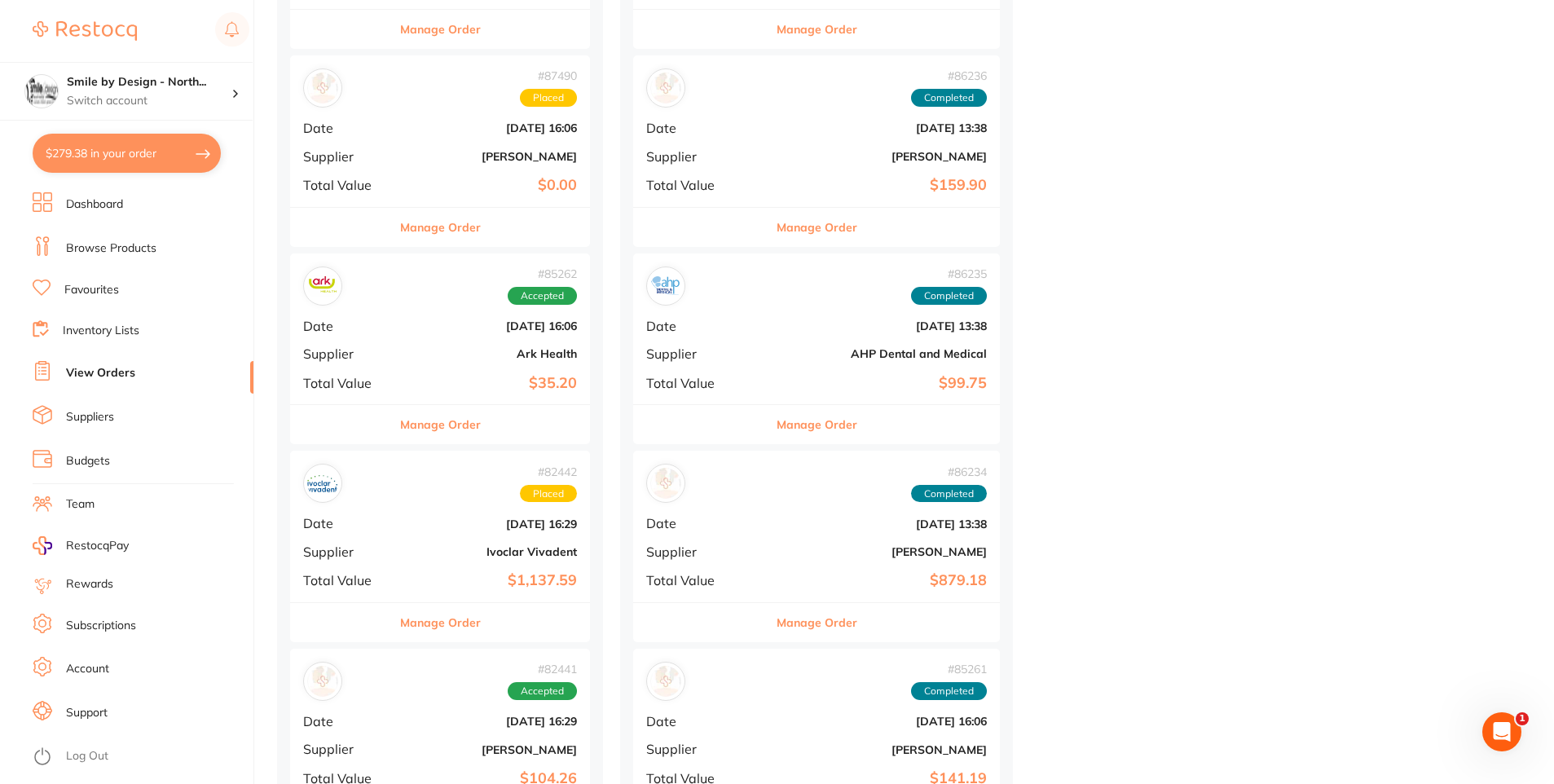
scroll to position [1548, 0]
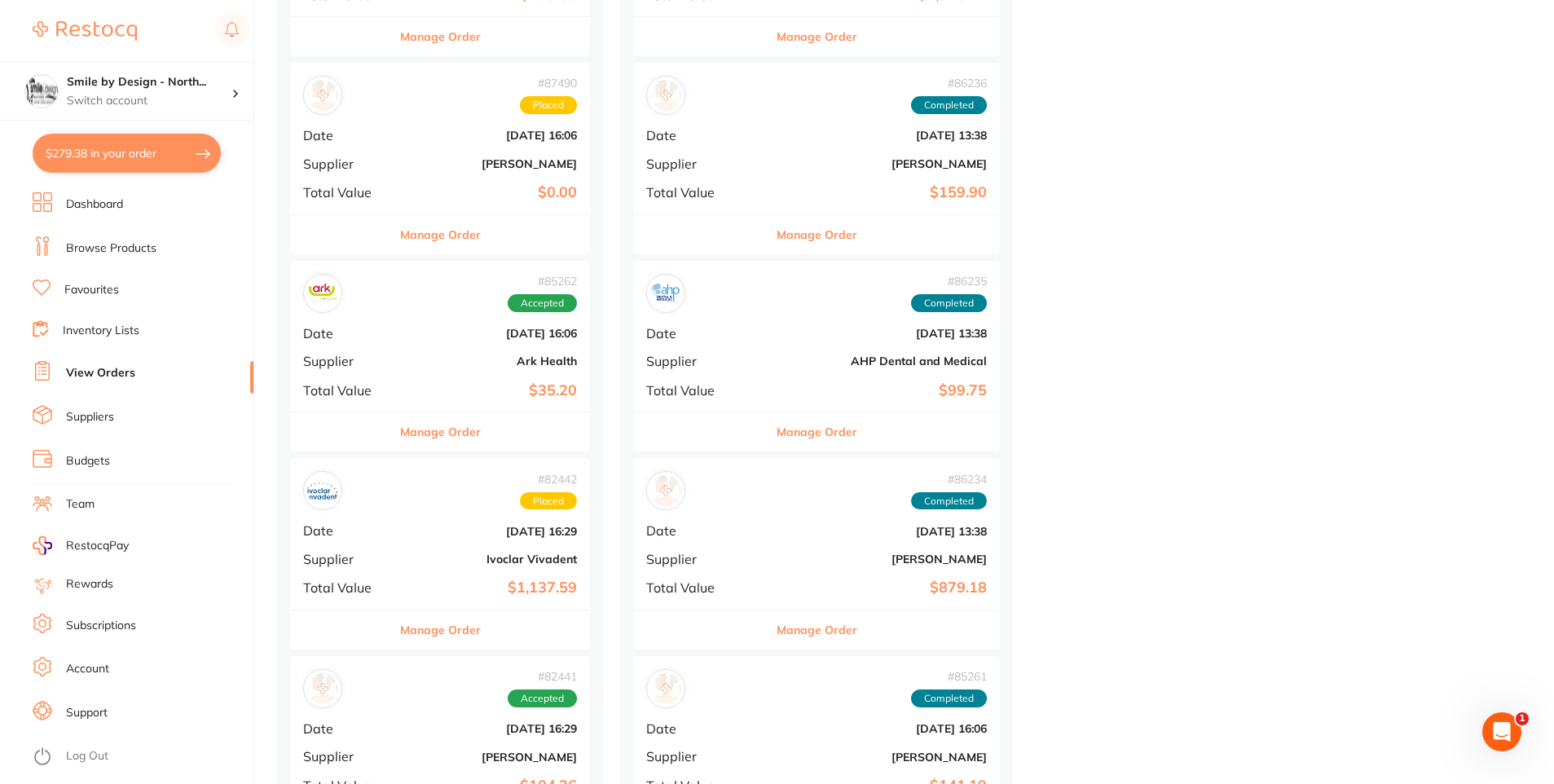
click at [432, 425] on button "Manage Order" at bounding box center [440, 431] width 80 height 39
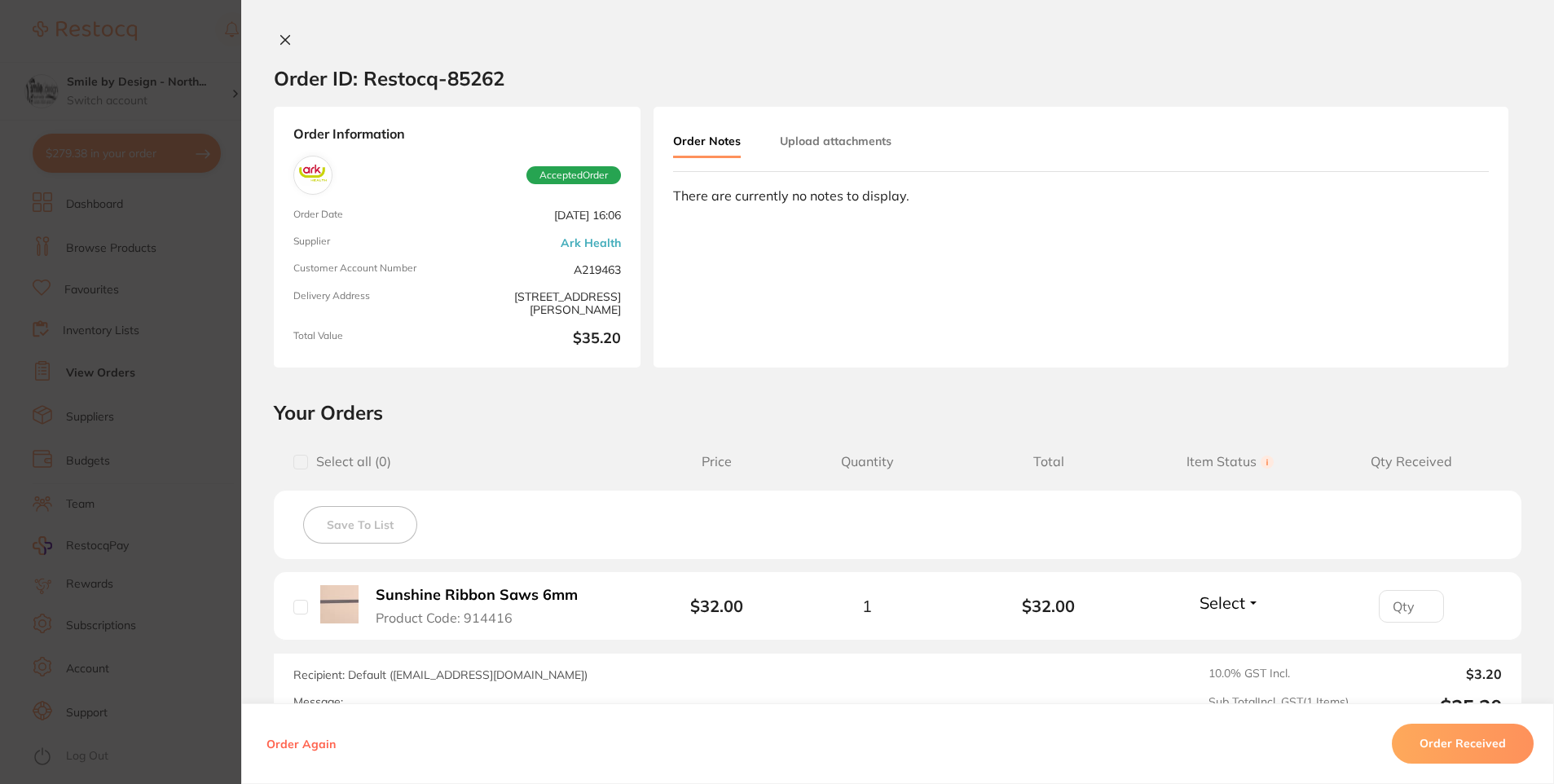
click at [164, 515] on section "Order ID: Restocq- 85262 Order Information Accepted Order Order Date [DATE] 16:…" at bounding box center [777, 392] width 1554 height 784
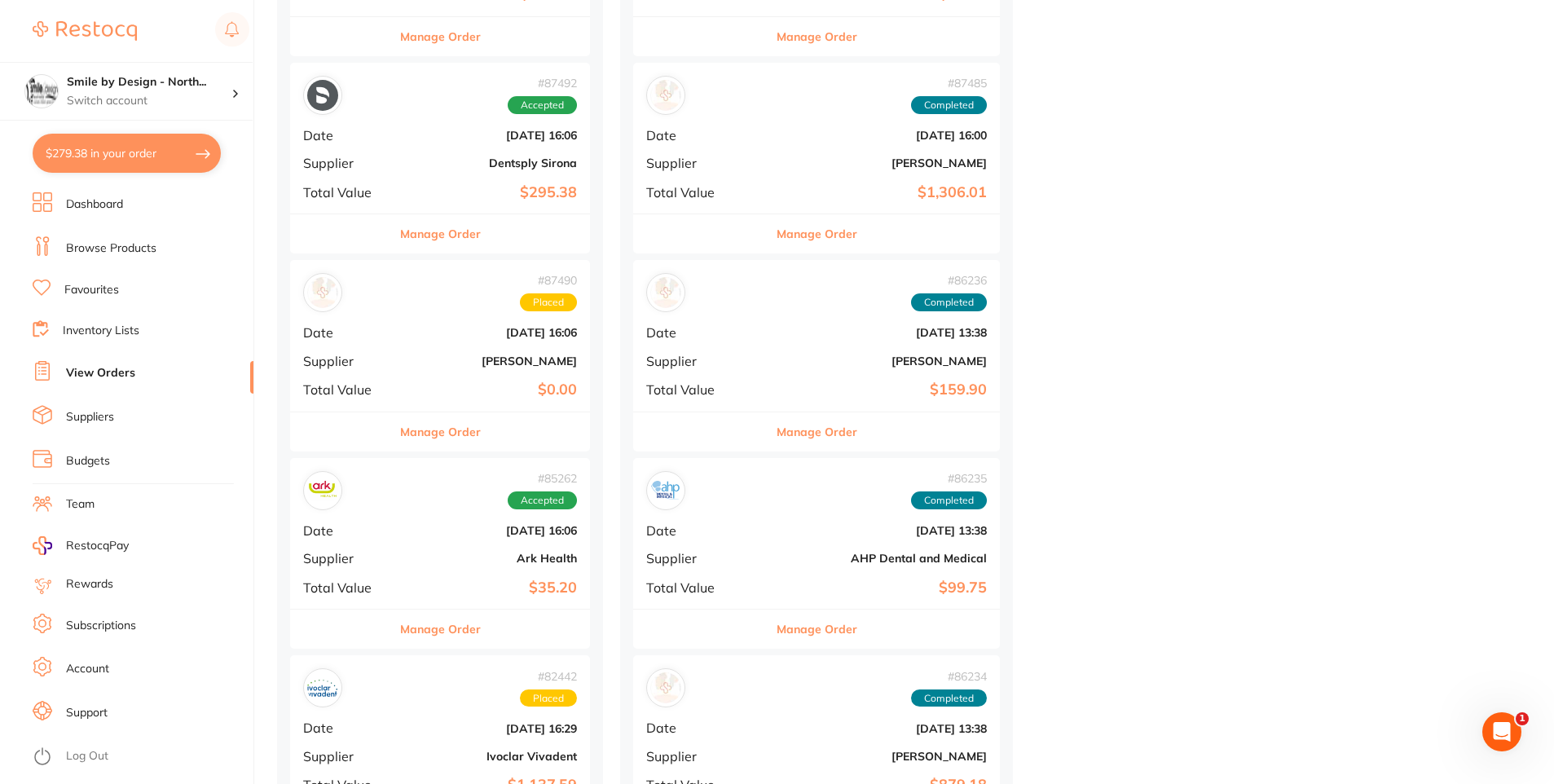
scroll to position [1304, 0]
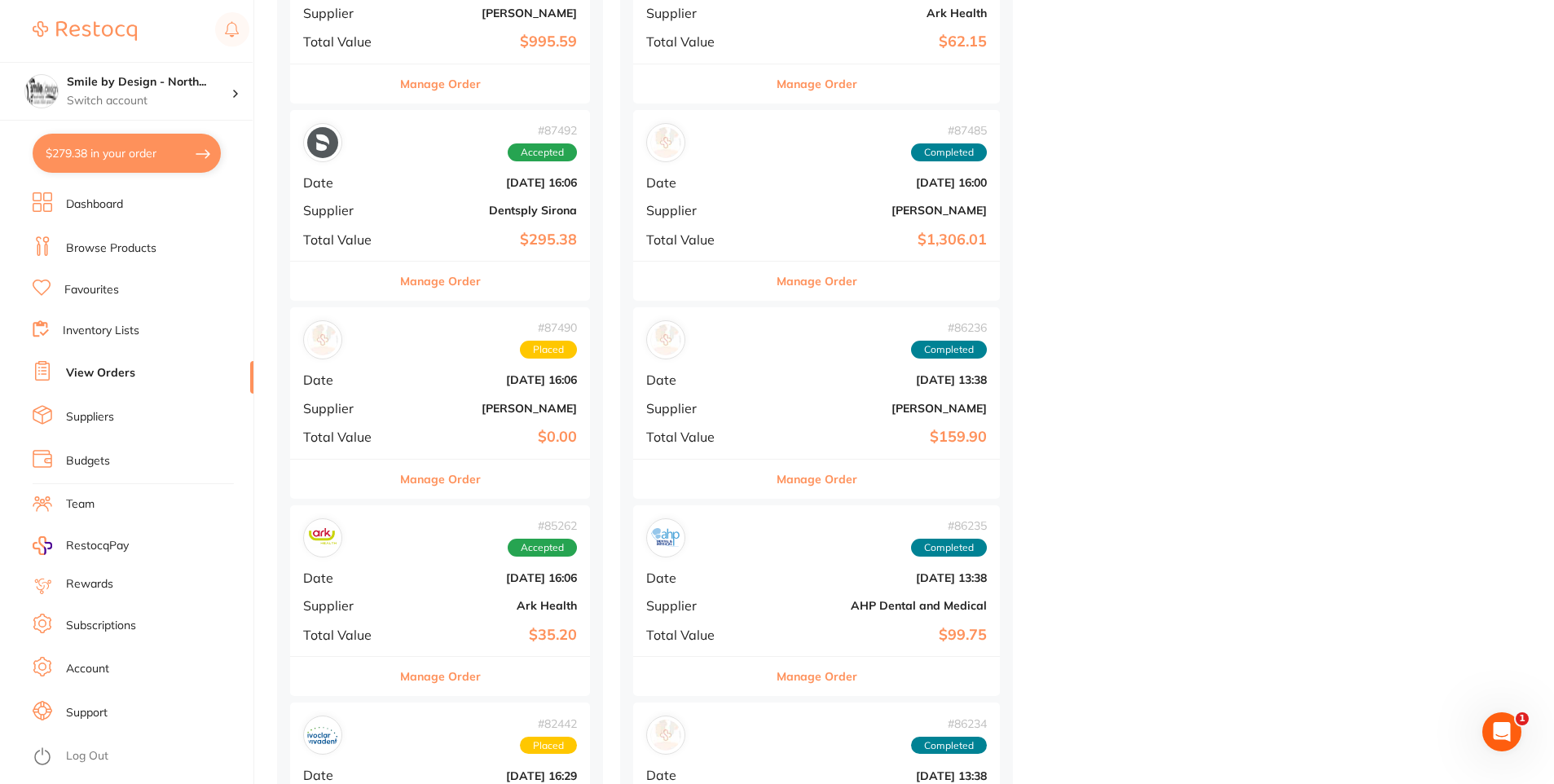
click at [472, 481] on button "Manage Order" at bounding box center [440, 479] width 80 height 39
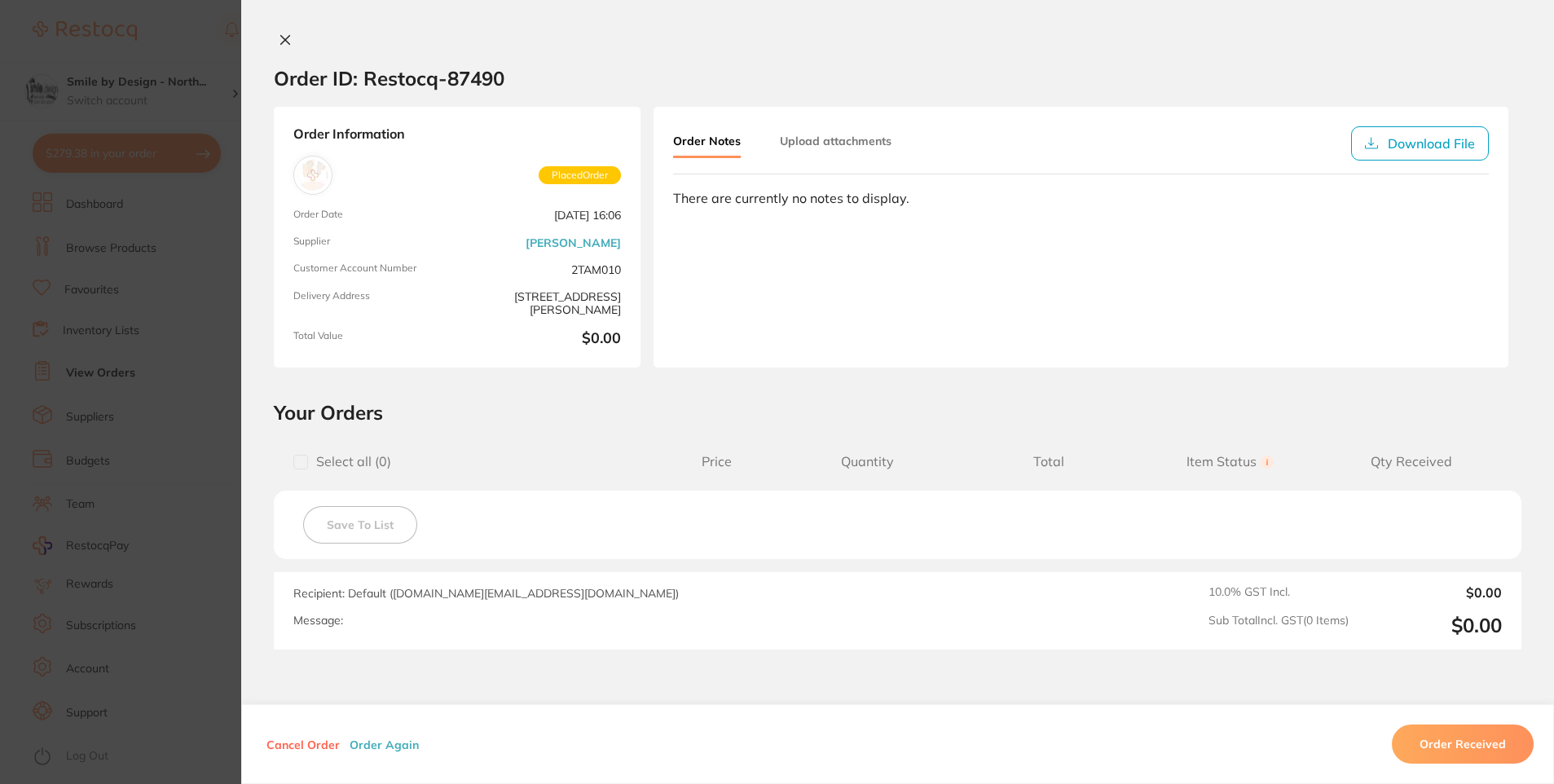
click at [153, 448] on section "Order ID: Restocq- 87490 Order Information Placed Order Order Date [DATE] 16:06…" at bounding box center [777, 392] width 1554 height 784
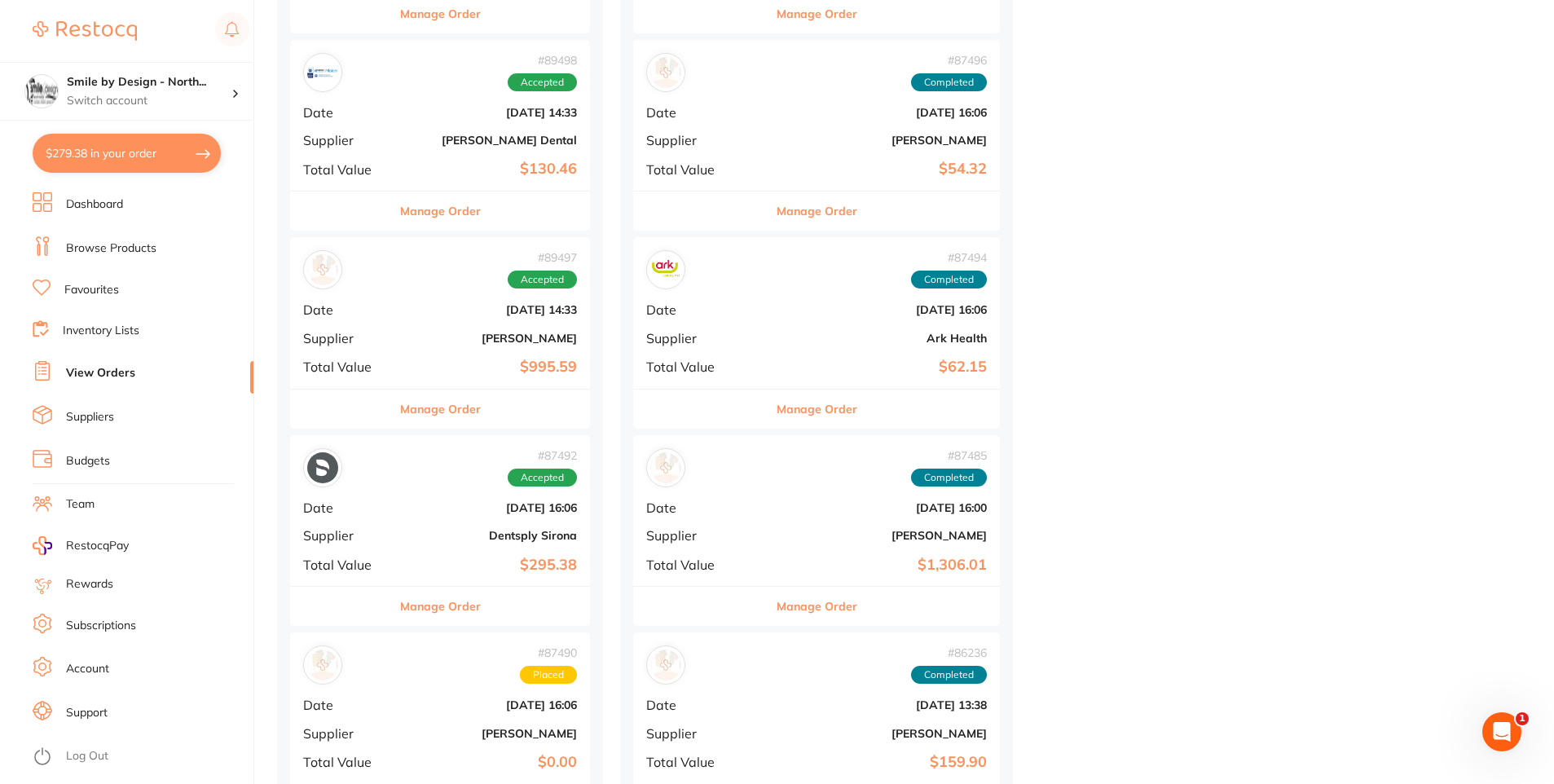
scroll to position [978, 0]
click at [429, 611] on button "Manage Order" at bounding box center [440, 606] width 80 height 39
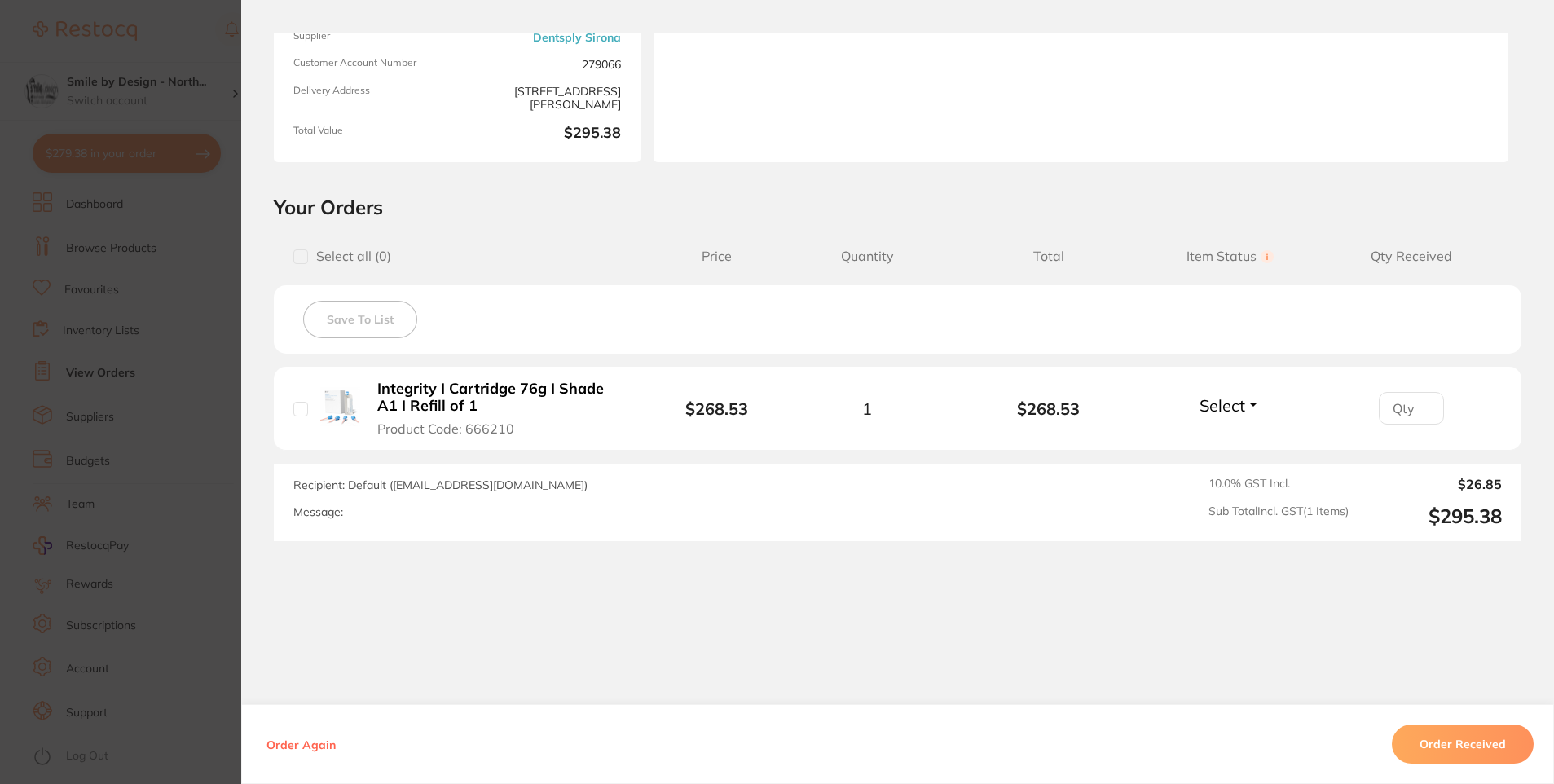
click at [81, 458] on section "Order ID: Restocq- 87492 Order Information Accepted Order Order Date [DATE] 16:…" at bounding box center [777, 392] width 1554 height 784
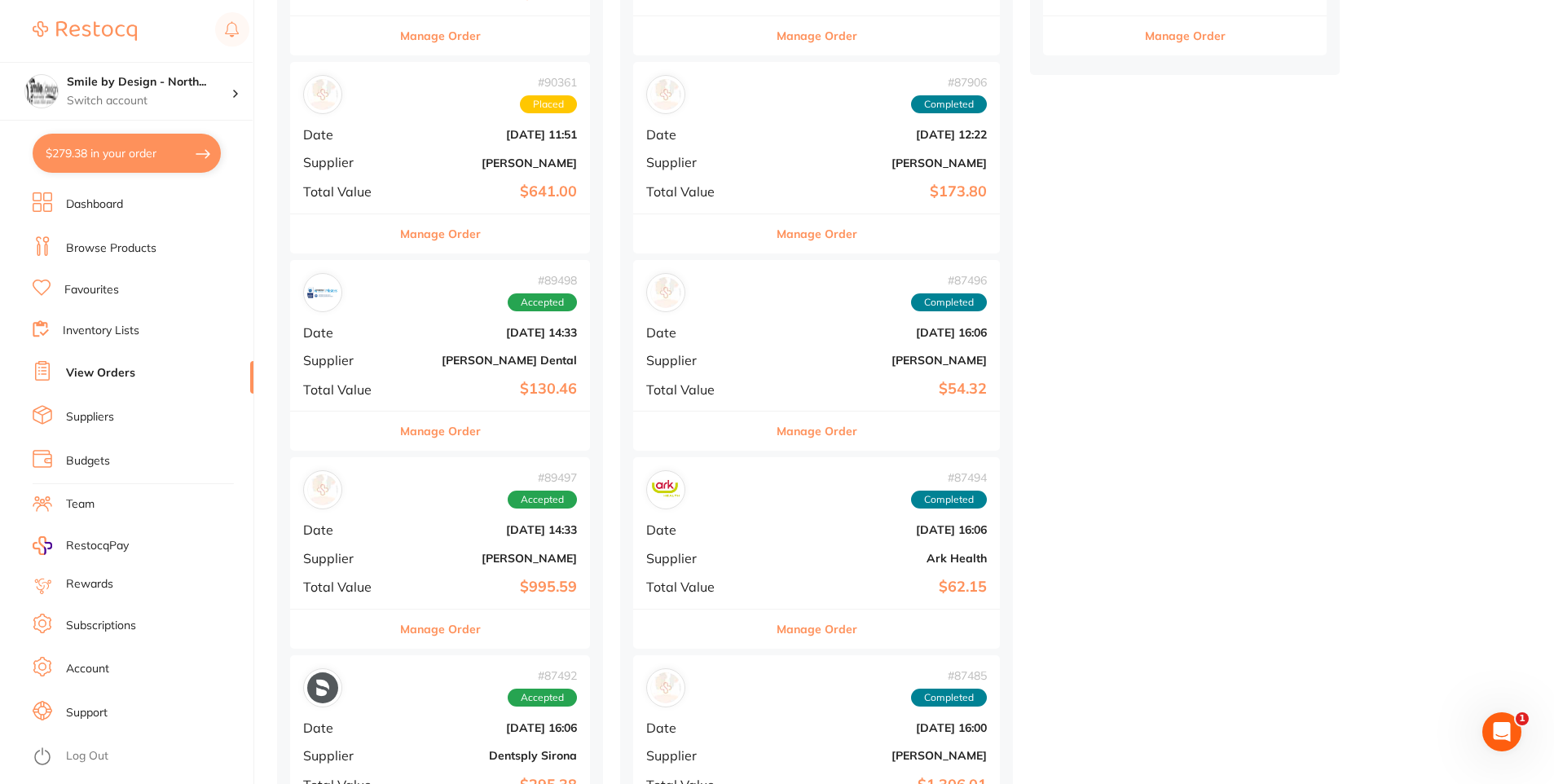
scroll to position [733, 0]
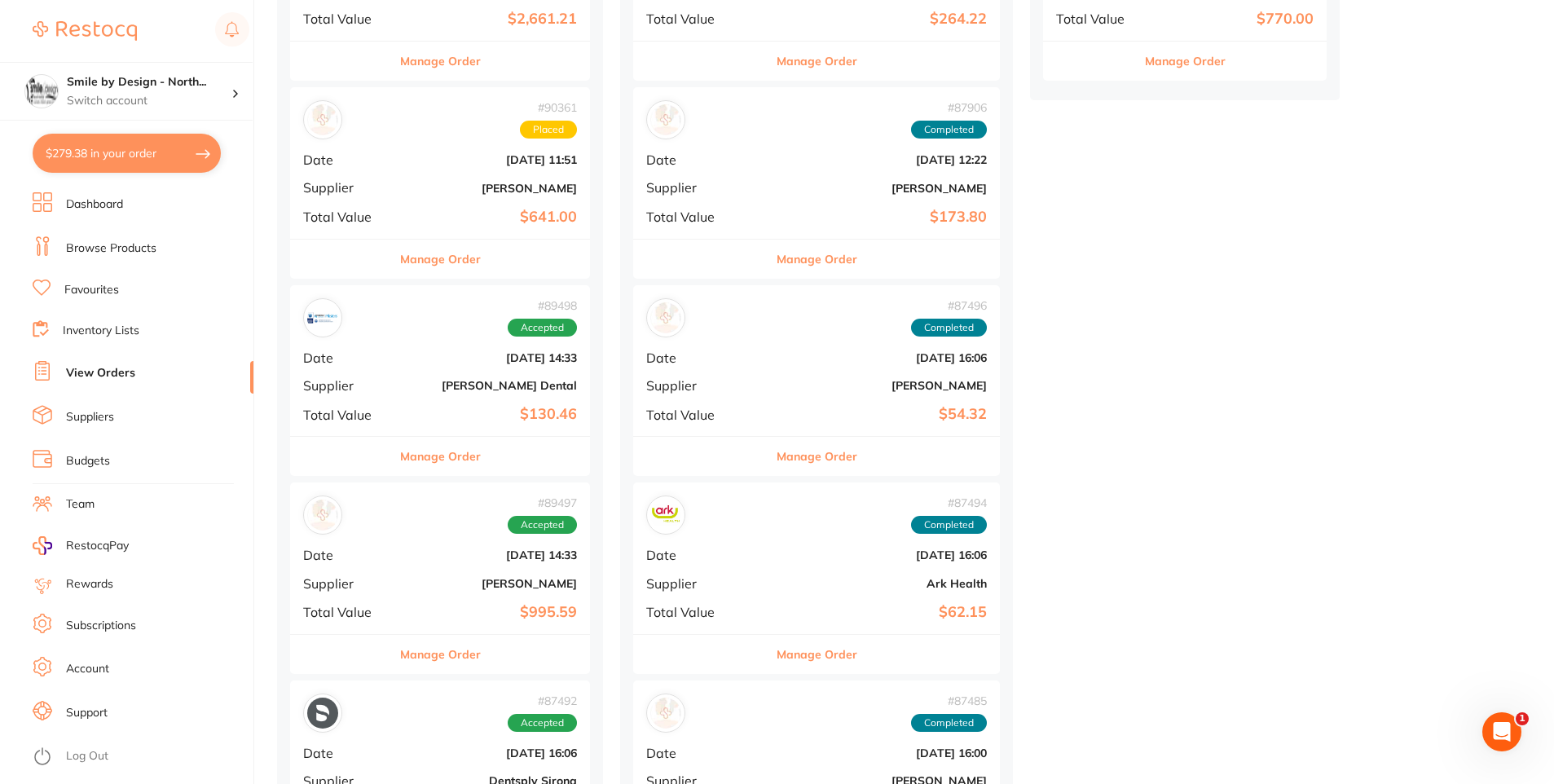
click at [436, 450] on button "Manage Order" at bounding box center [440, 455] width 80 height 39
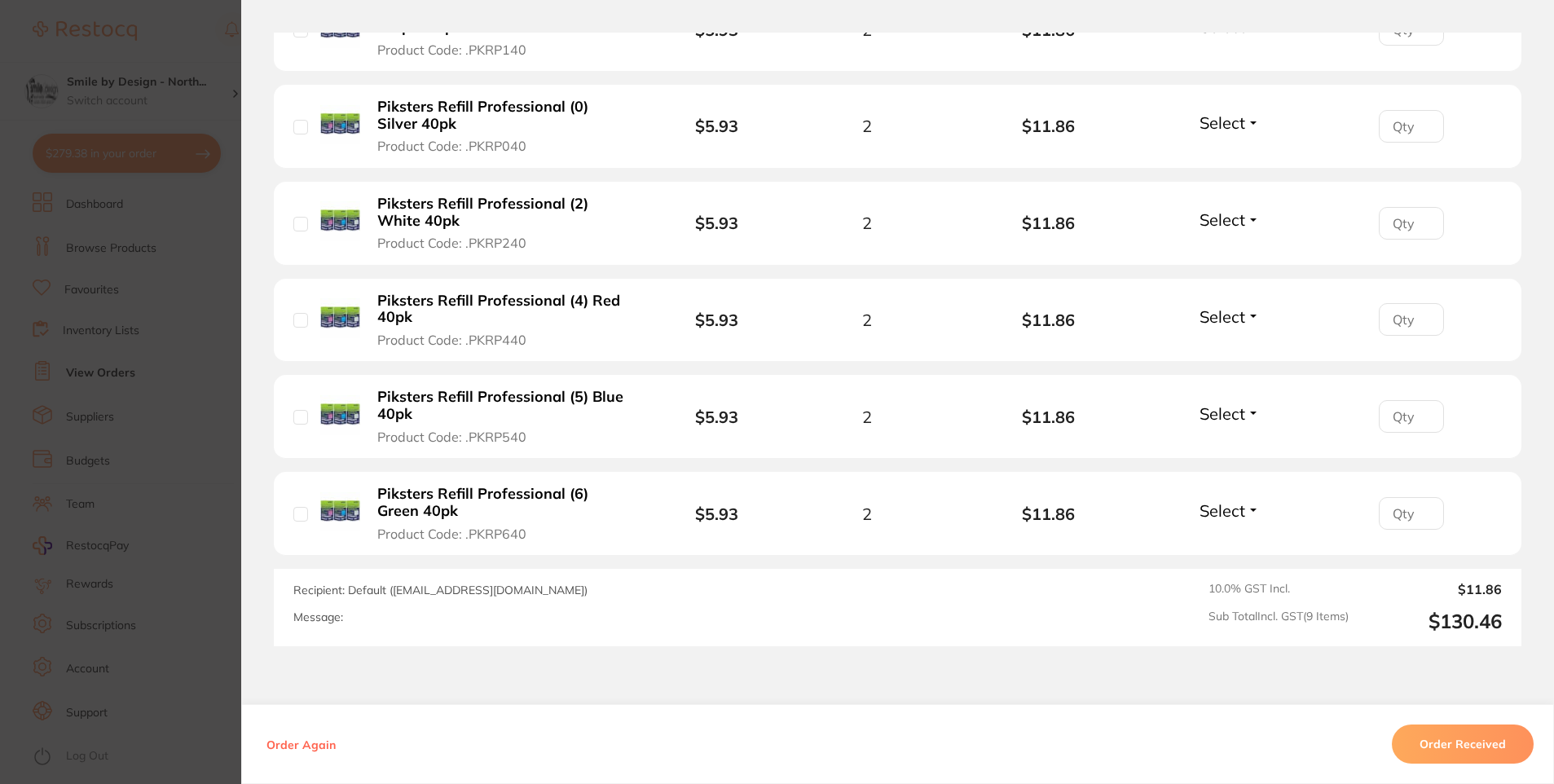
scroll to position [1183, 0]
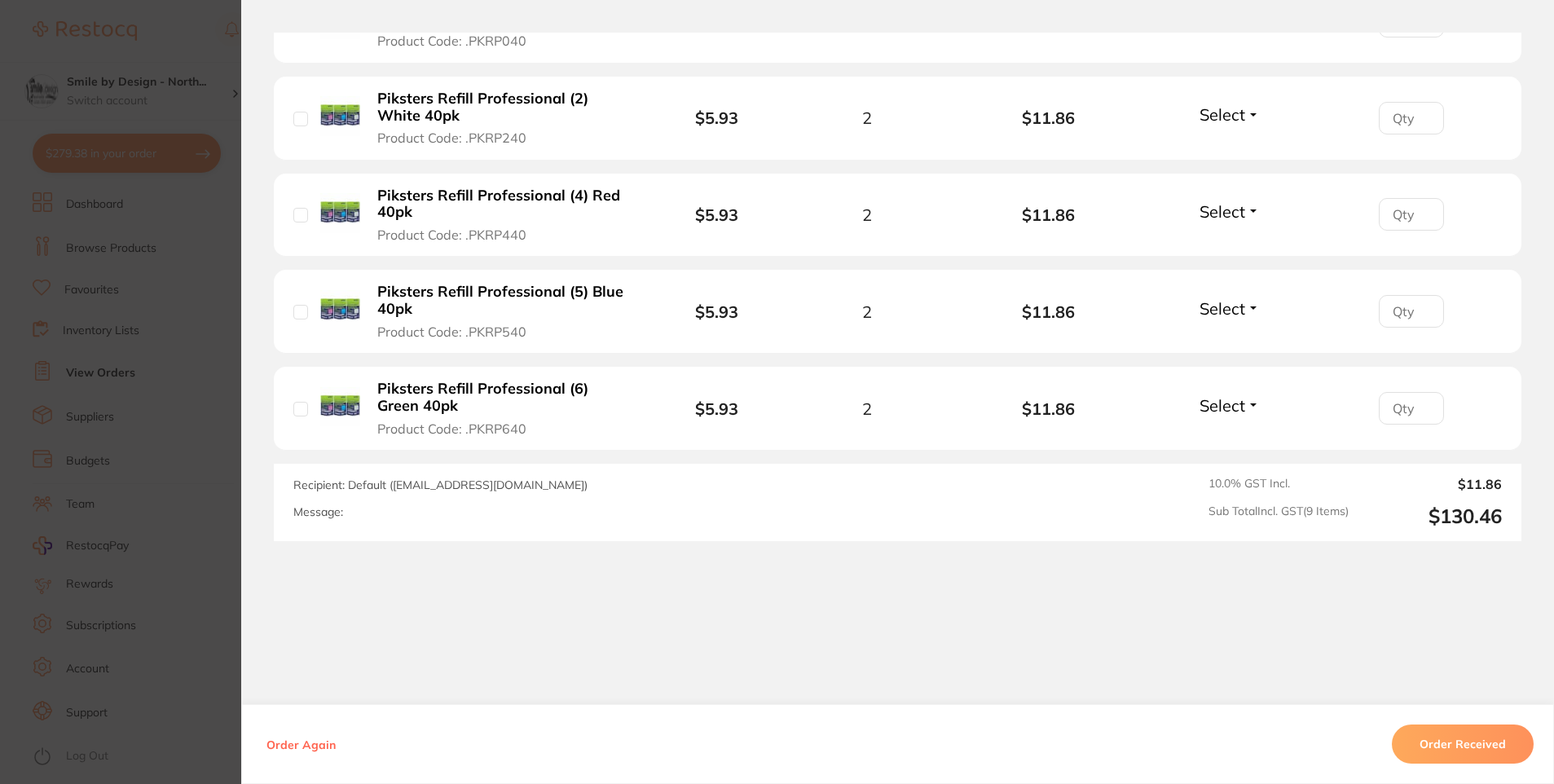
click at [193, 375] on section "Order ID: Restocq- 89498 Order Information Accepted Order Order Date [DATE] 14:…" at bounding box center [777, 392] width 1554 height 784
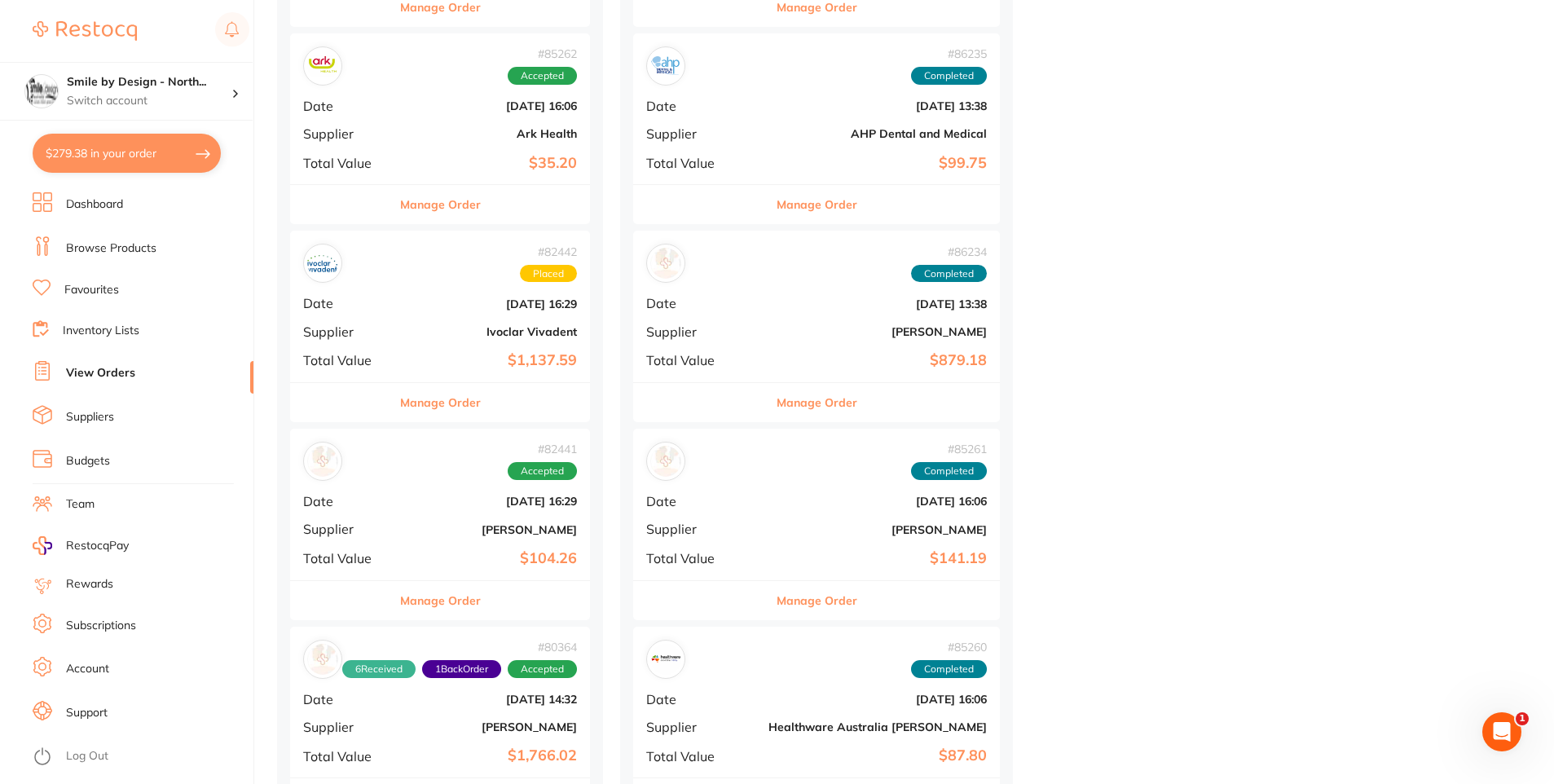
scroll to position [1955, 0]
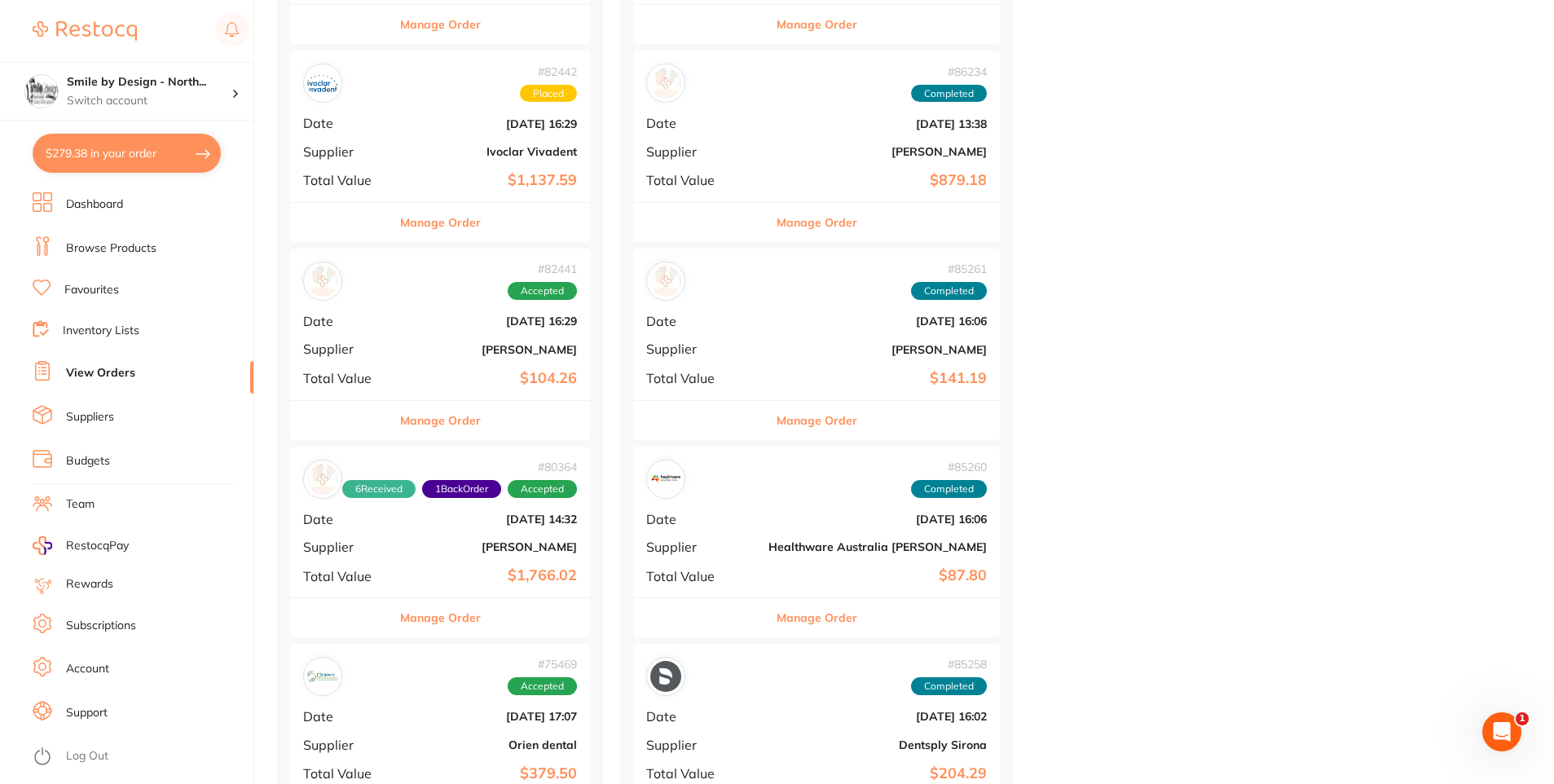
click at [130, 246] on link "Browse Products" at bounding box center [111, 249] width 90 height 17
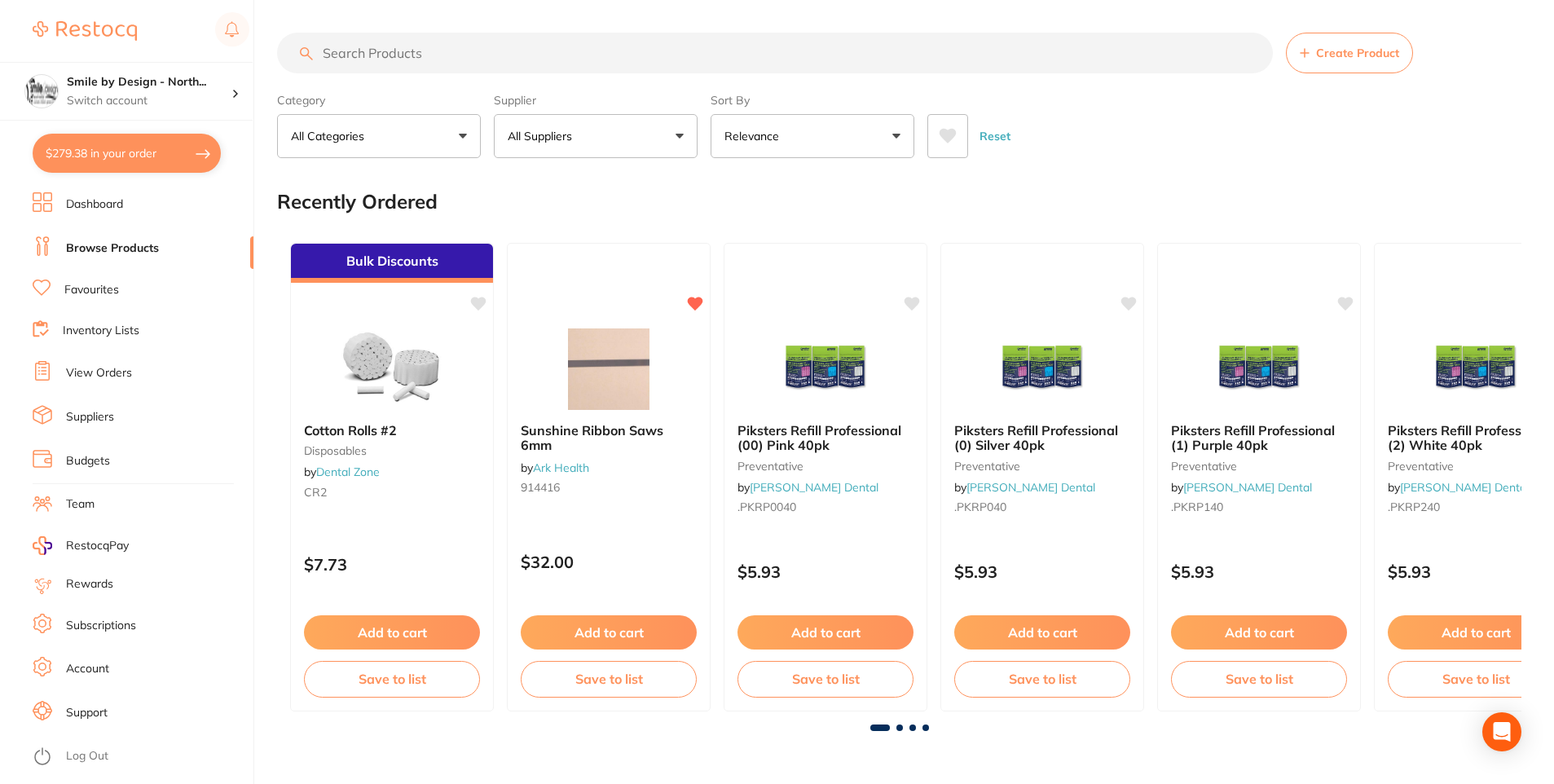
click at [459, 55] on input "search" at bounding box center [775, 52] width 996 height 41
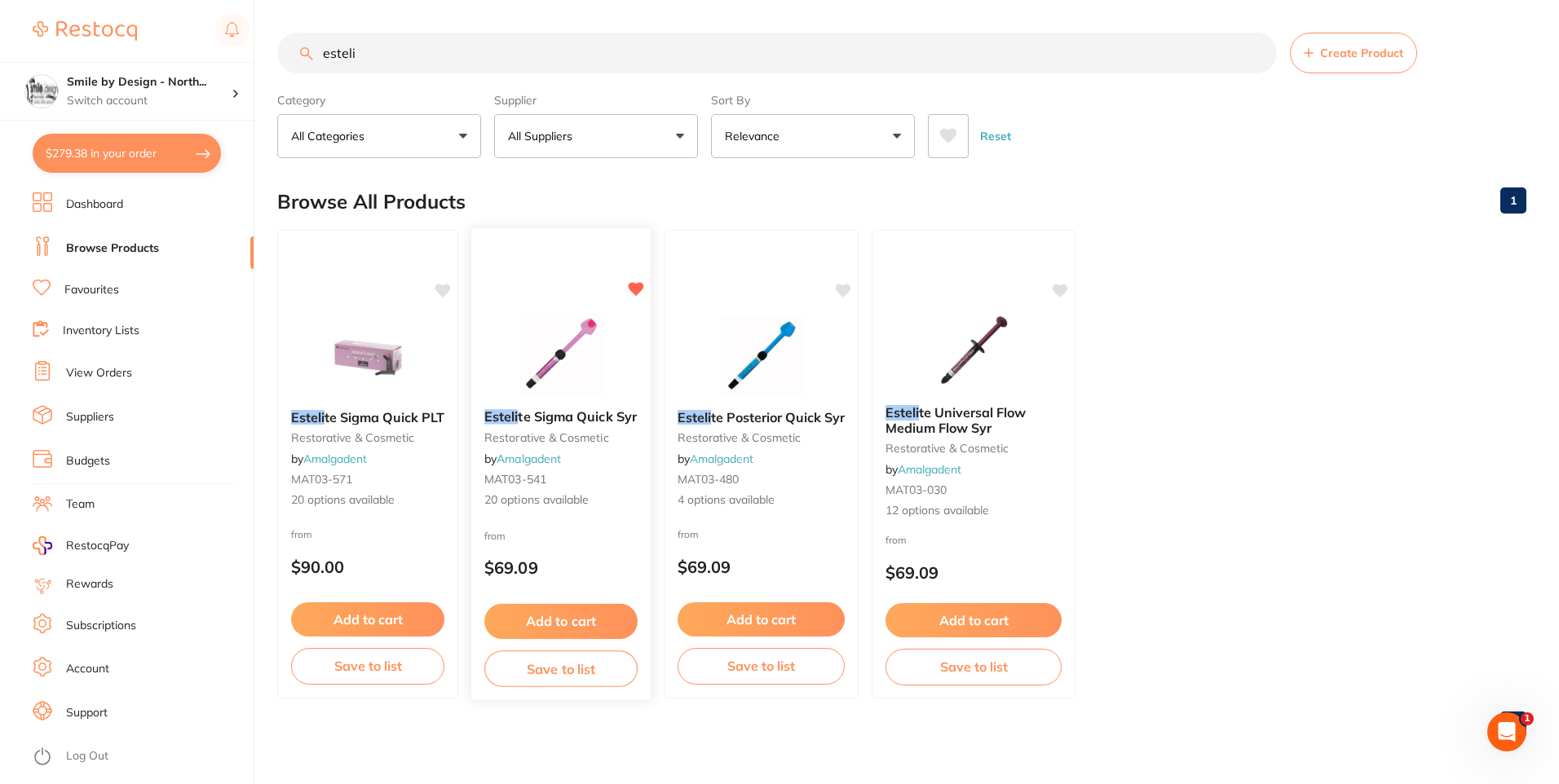
type input "esteli"
click at [599, 416] on span "te Sigma Quick Syr" at bounding box center [577, 416] width 118 height 17
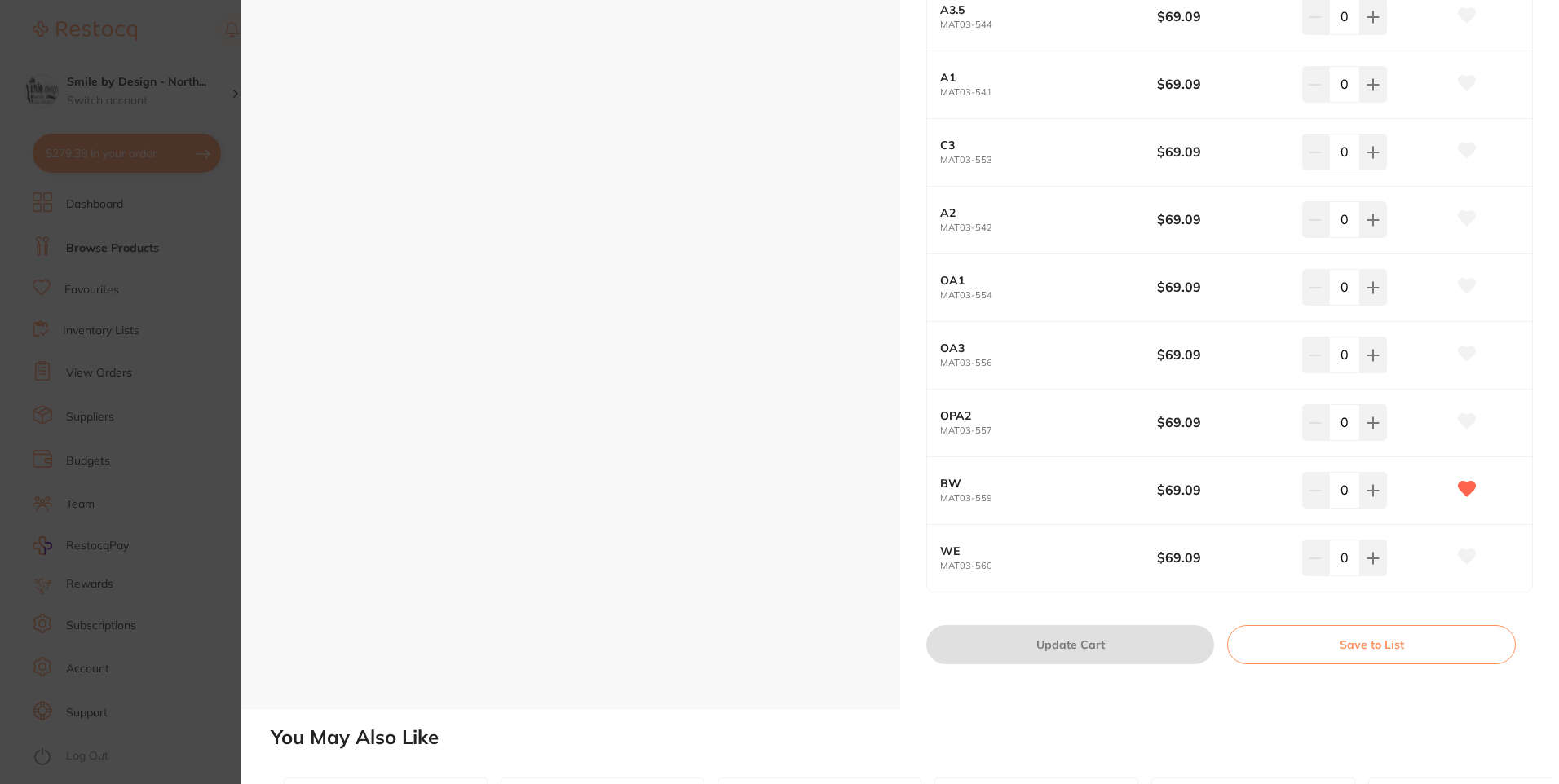
scroll to position [1222, 0]
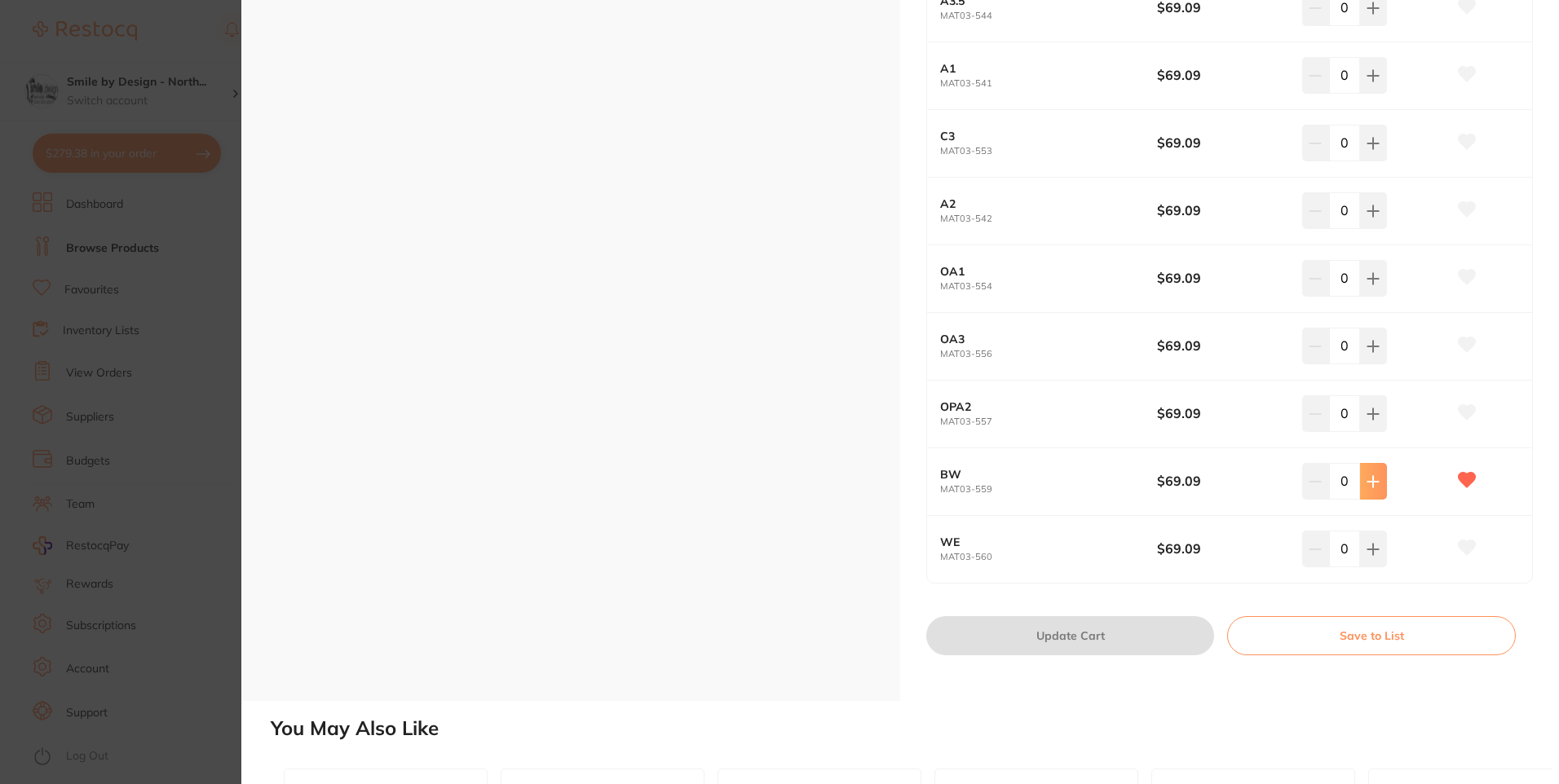
type input "1"
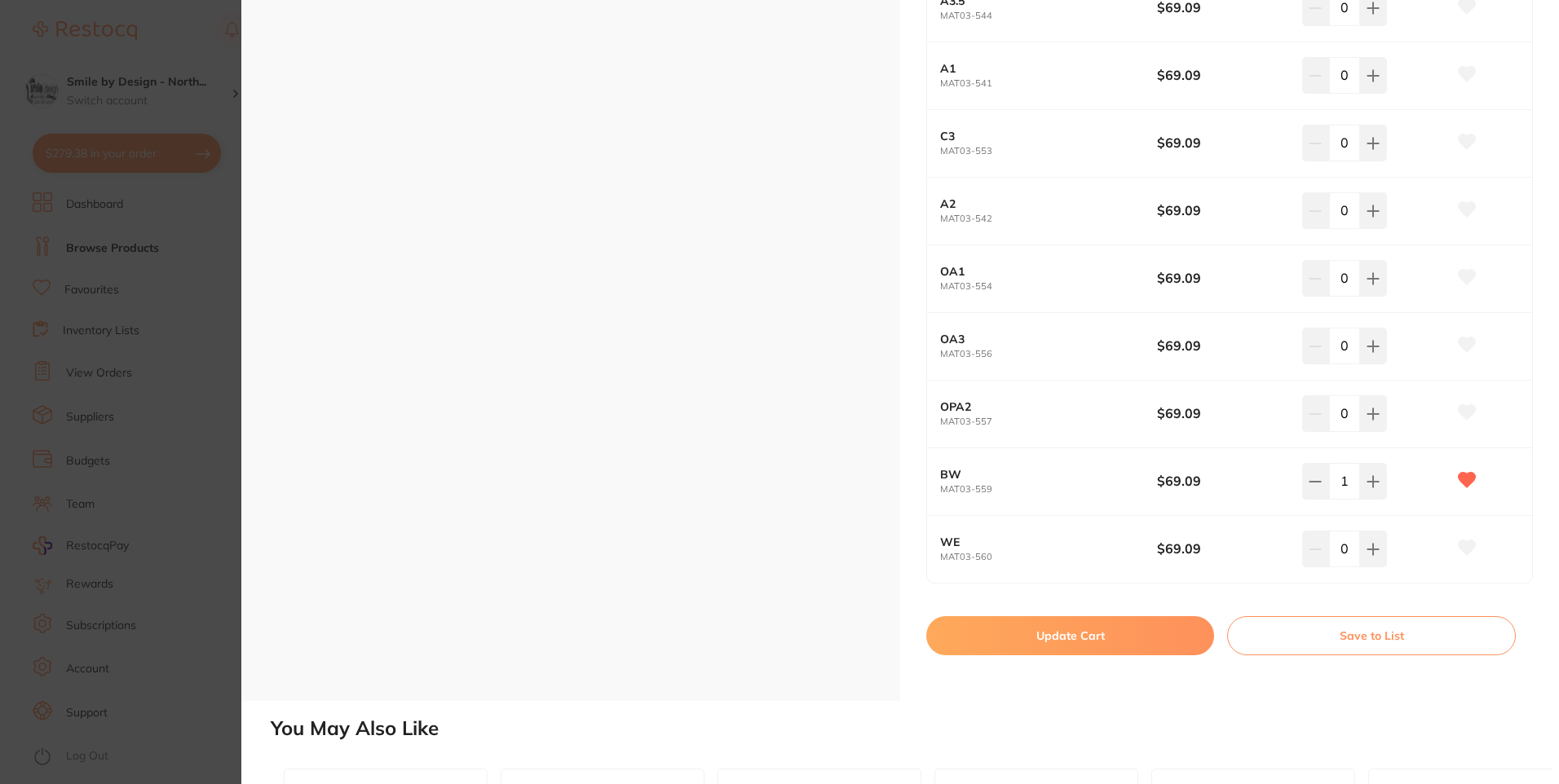
click at [1092, 635] on button "Update Cart" at bounding box center [1070, 635] width 288 height 39
checkbox input "false"
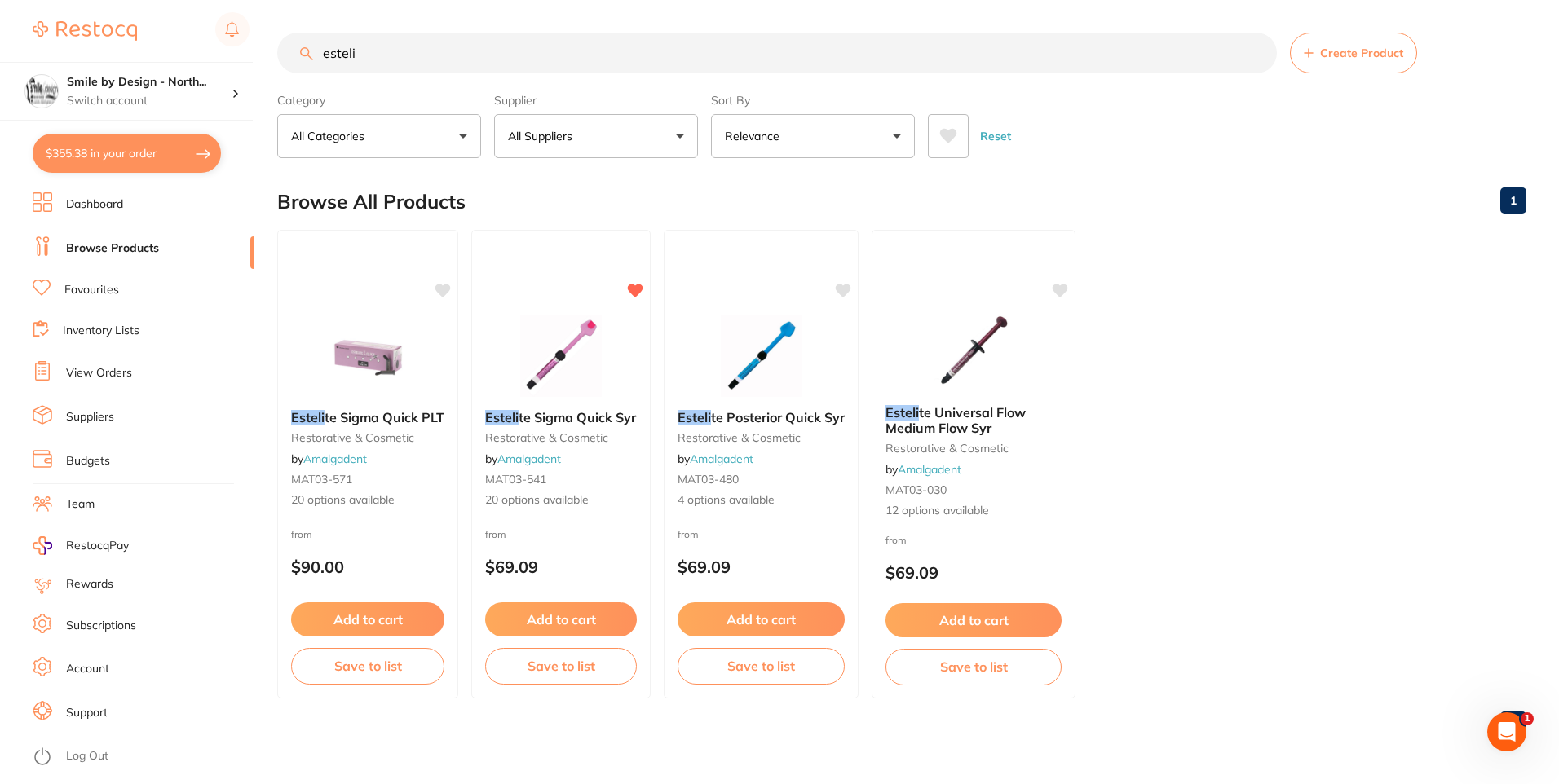
scroll to position [808, 0]
